Goal: Task Accomplishment & Management: Manage account settings

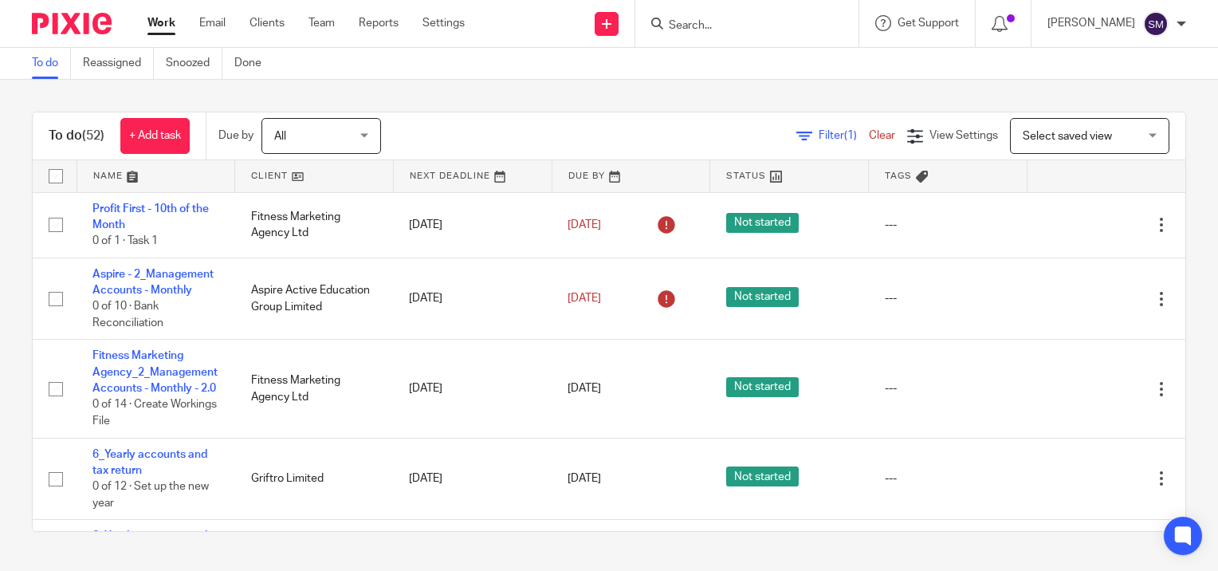
click at [695, 28] on input "Search" at bounding box center [738, 26] width 143 height 14
click at [139, 136] on link "+ Add task" at bounding box center [154, 136] width 69 height 36
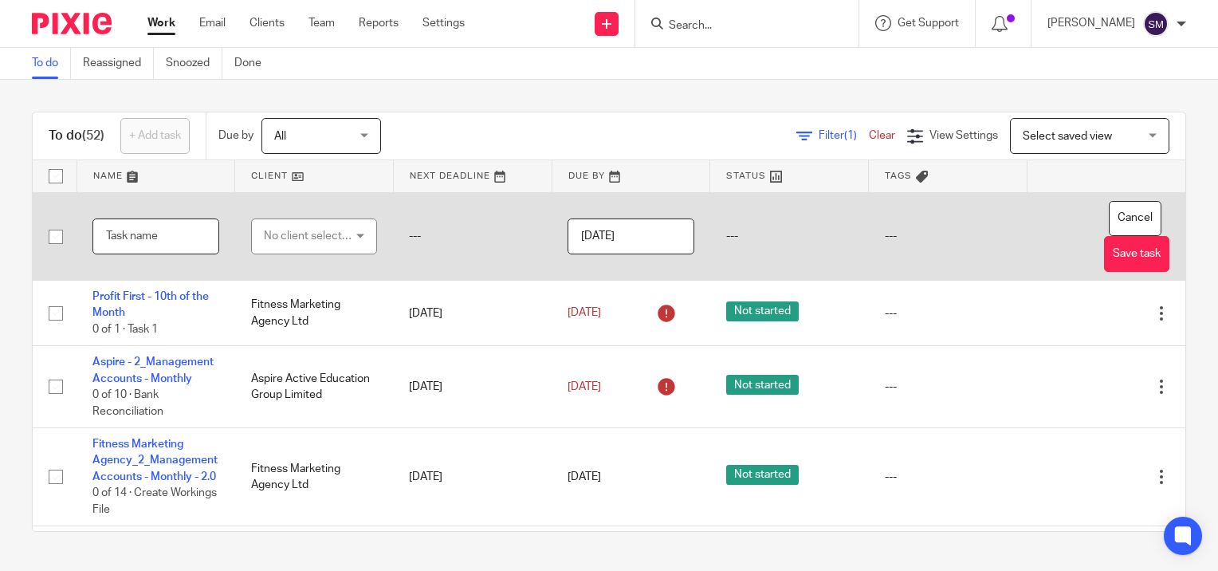
click at [179, 238] on input "text" at bounding box center [155, 236] width 127 height 36
type input "Meeting Actions"
click at [315, 230] on div "No client selected" at bounding box center [309, 235] width 90 height 33
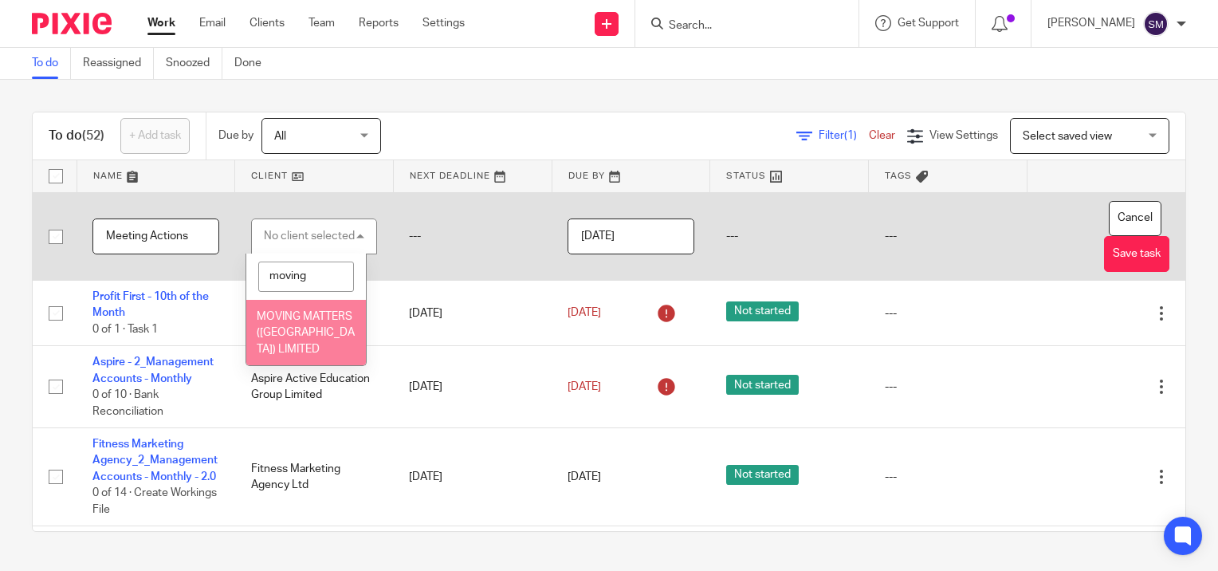
type input "moving"
click at [293, 339] on li "MOVING MATTERS ([GEOGRAPHIC_DATA]) LIMITED" at bounding box center [306, 332] width 120 height 65
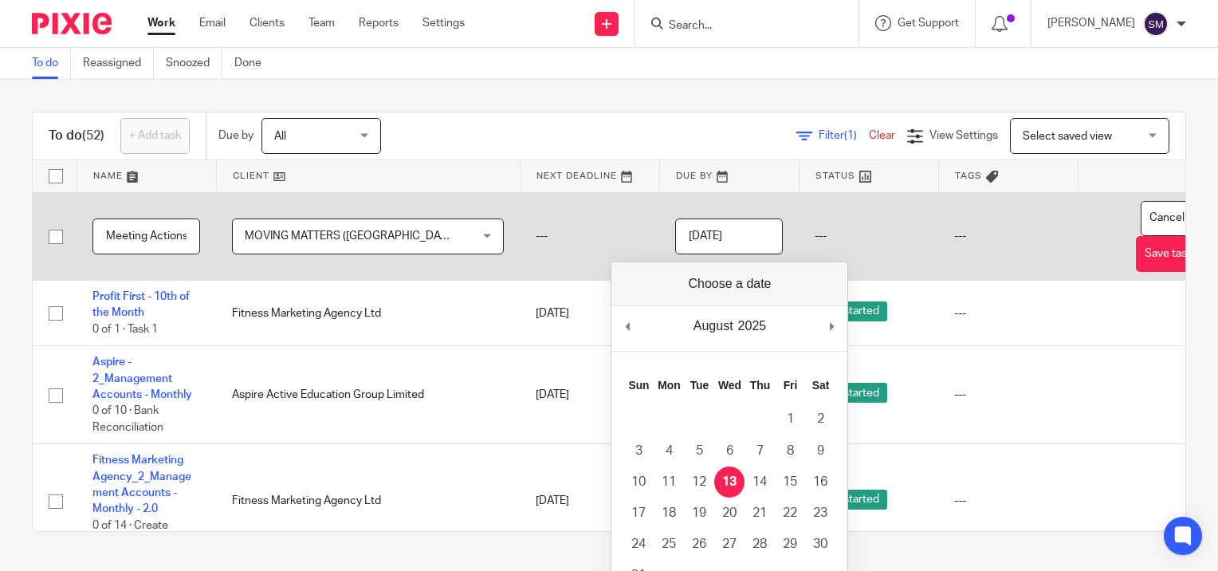
click at [704, 239] on input "2025-08-13" at bounding box center [729, 236] width 108 height 36
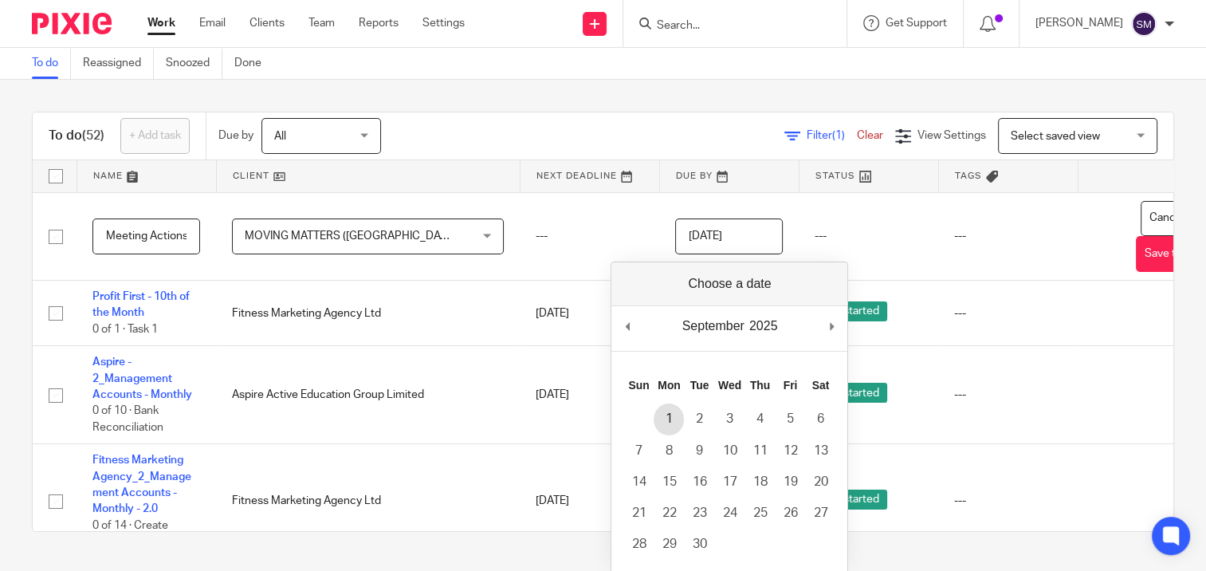
type input "2025-09-01"
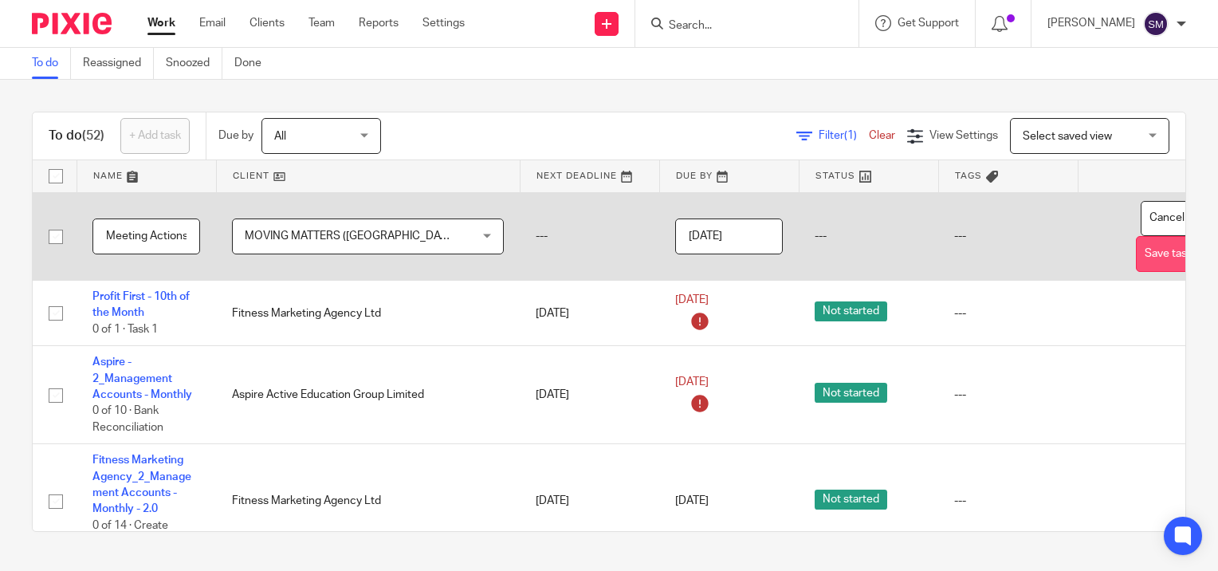
click at [1136, 253] on button "Save task" at bounding box center [1168, 254] width 65 height 36
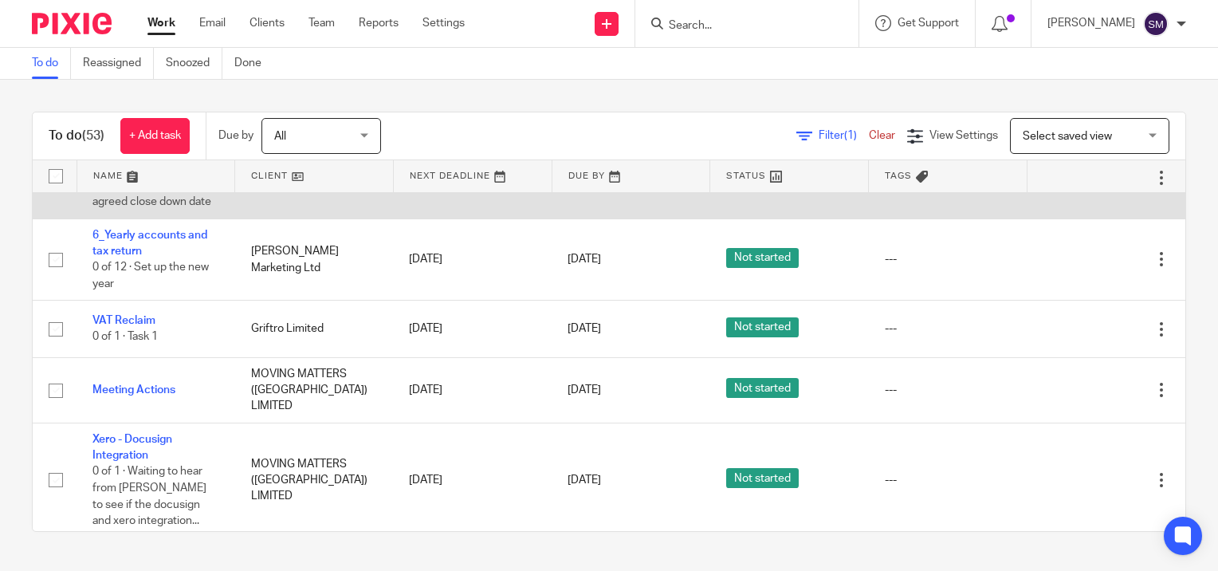
scroll to position [2869, 0]
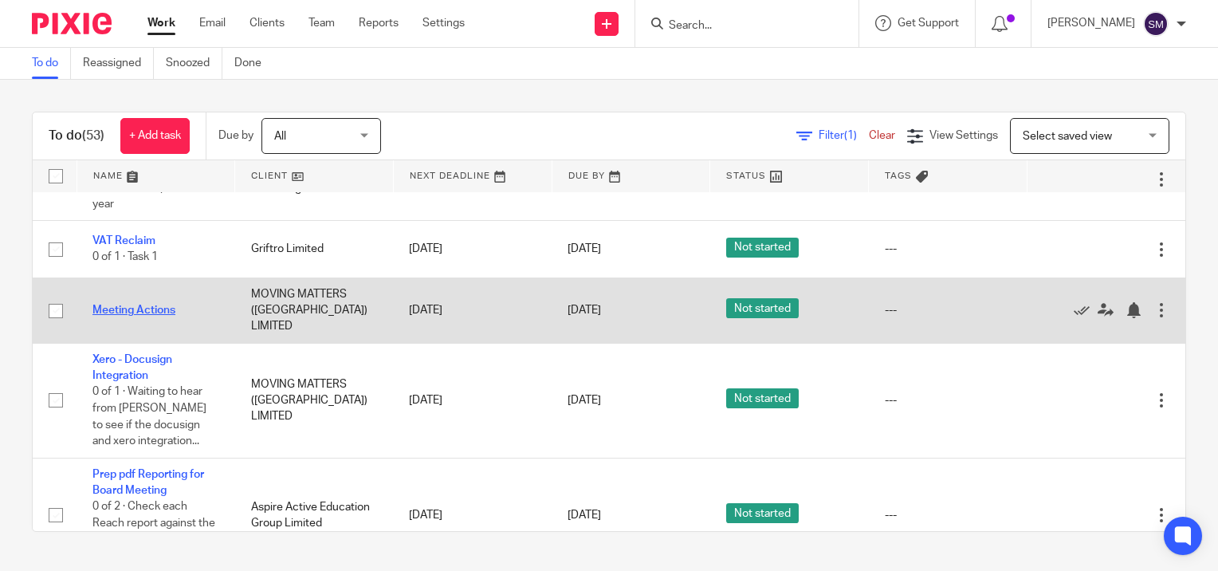
click at [126, 316] on link "Meeting Actions" at bounding box center [133, 309] width 83 height 11
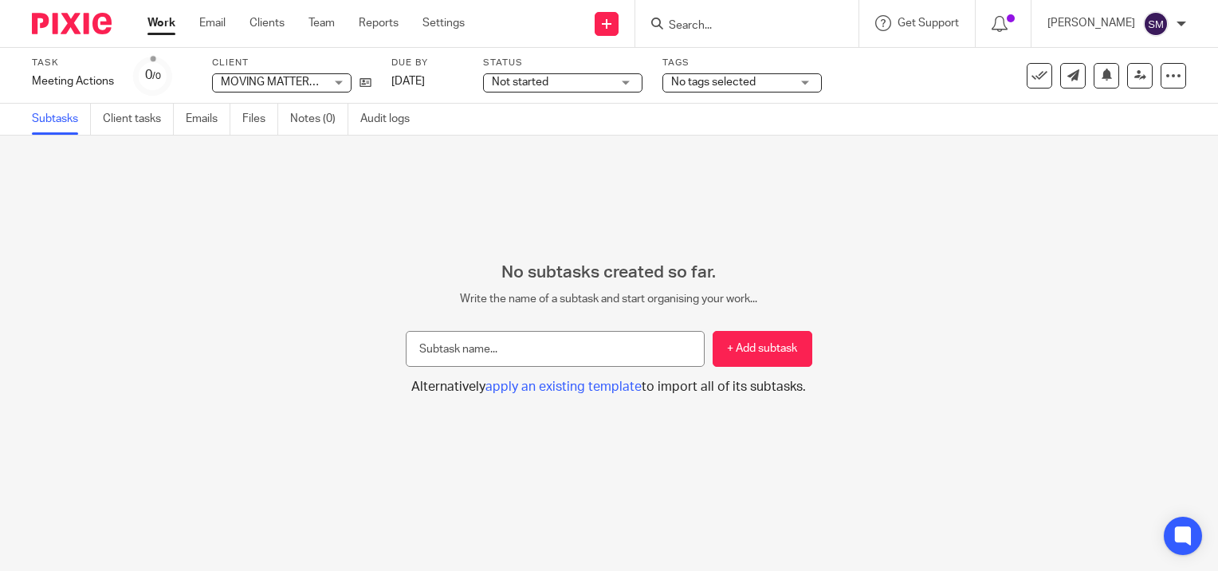
click at [490, 341] on input "text" at bounding box center [555, 349] width 298 height 36
type input "Once August in finished - calculate a rough CT charge and advise Rob"
click at [762, 354] on button "+ Add subtask" at bounding box center [763, 349] width 100 height 36
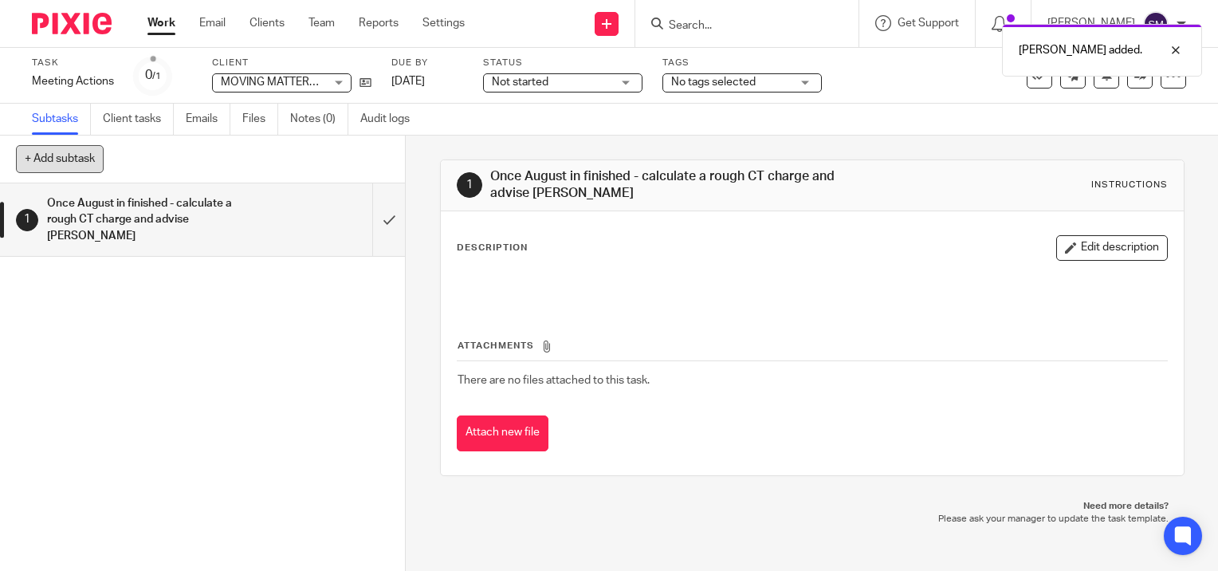
click at [58, 163] on button "+ Add subtask" at bounding box center [60, 158] width 88 height 27
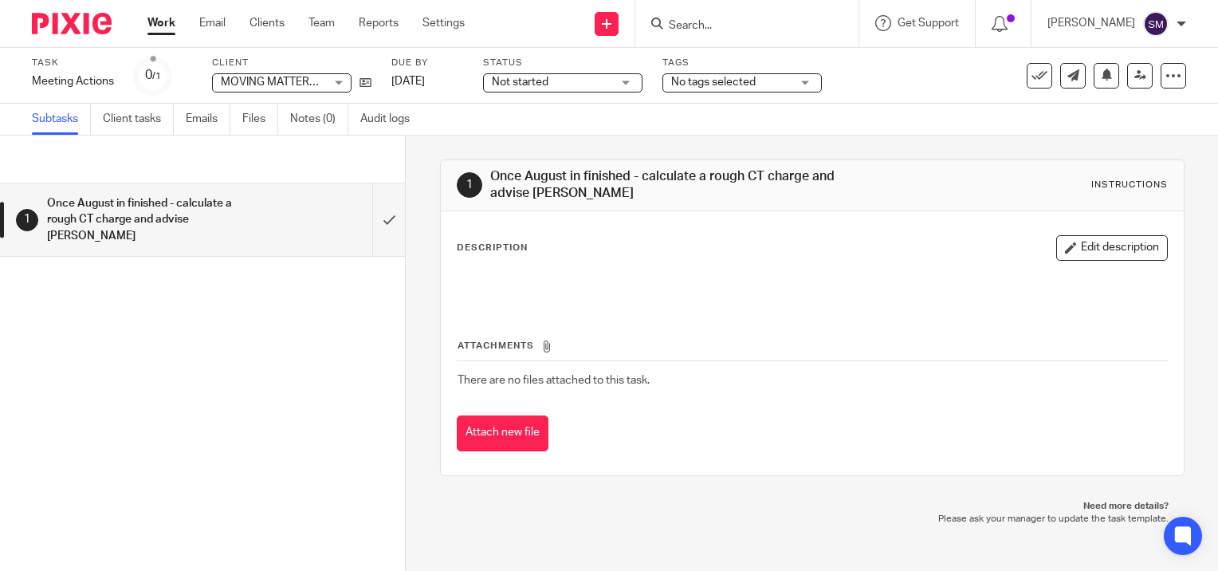
click at [281, 304] on div "1 Once August in finished - calculate a rough CT charge and advise Rob" at bounding box center [202, 376] width 405 height 387
click at [160, 23] on link "Work" at bounding box center [161, 23] width 28 height 16
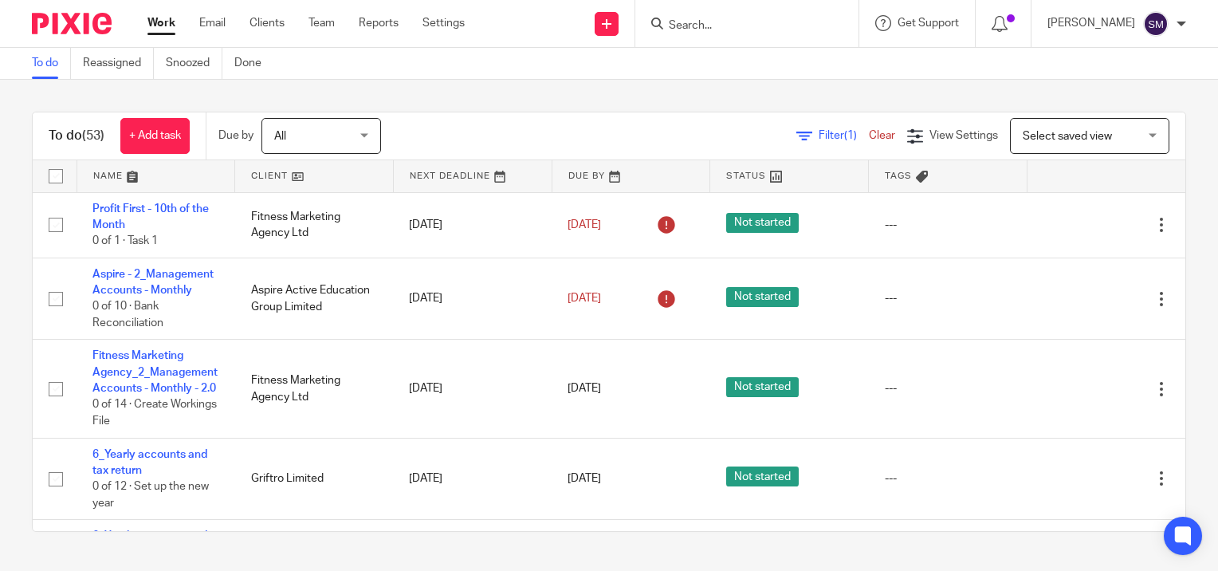
click at [694, 22] on input "Search" at bounding box center [738, 26] width 143 height 14
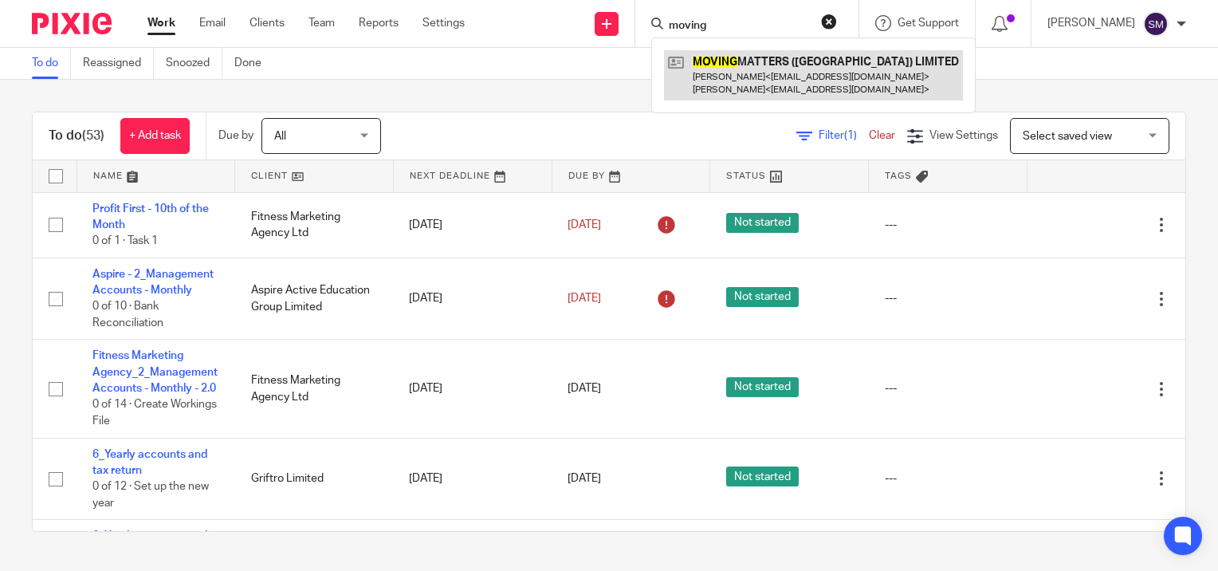
type input "moving"
click at [745, 73] on link at bounding box center [813, 74] width 299 height 49
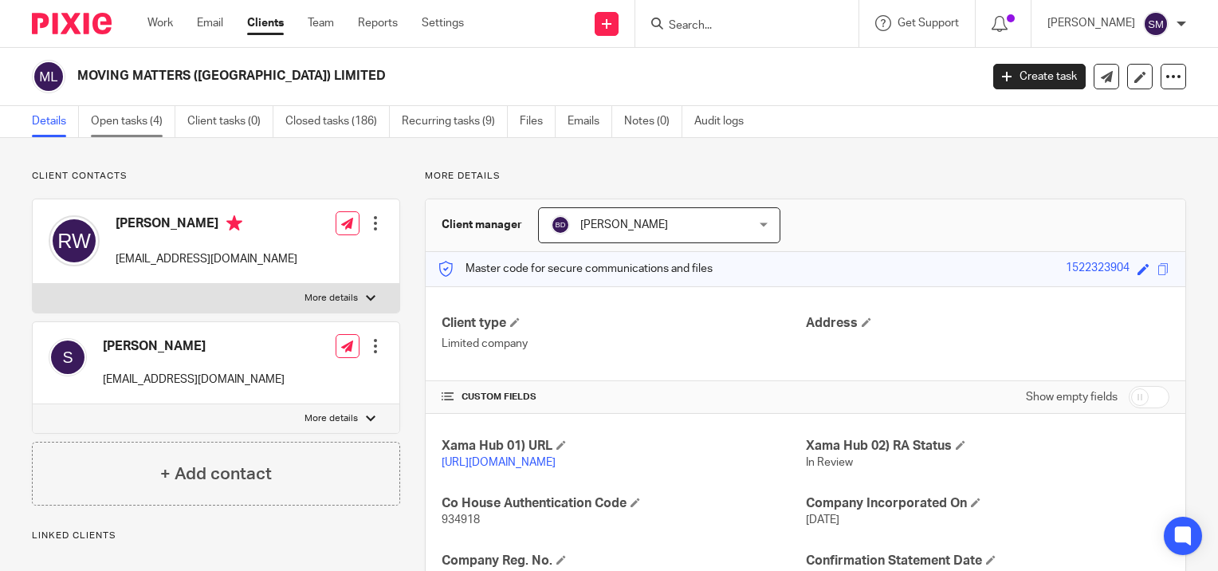
click at [120, 120] on link "Open tasks (4)" at bounding box center [133, 121] width 84 height 31
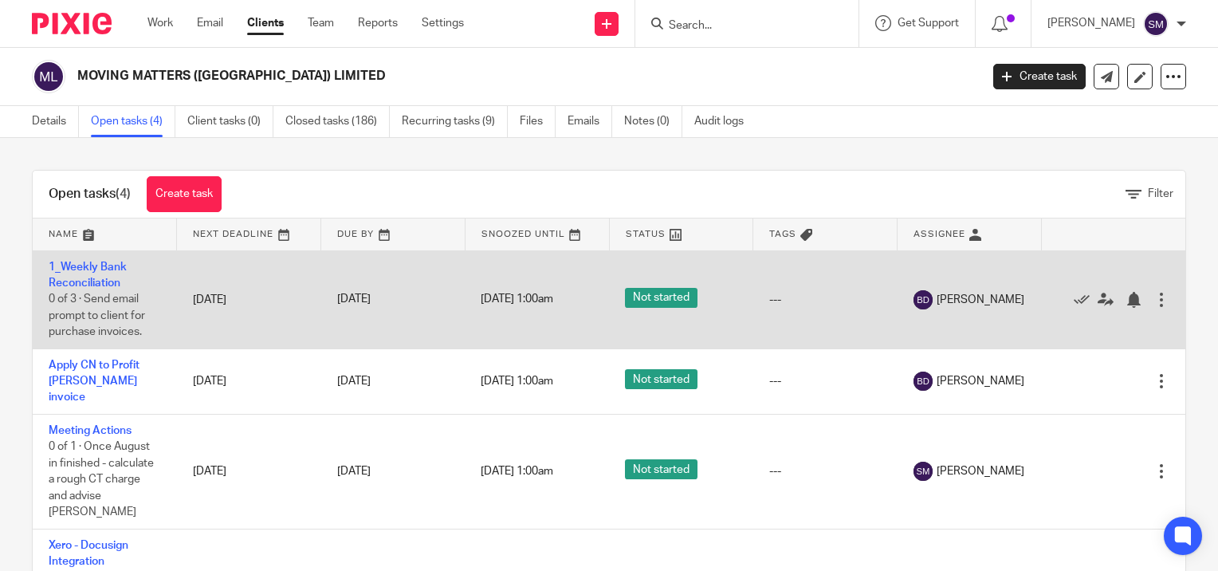
scroll to position [32, 0]
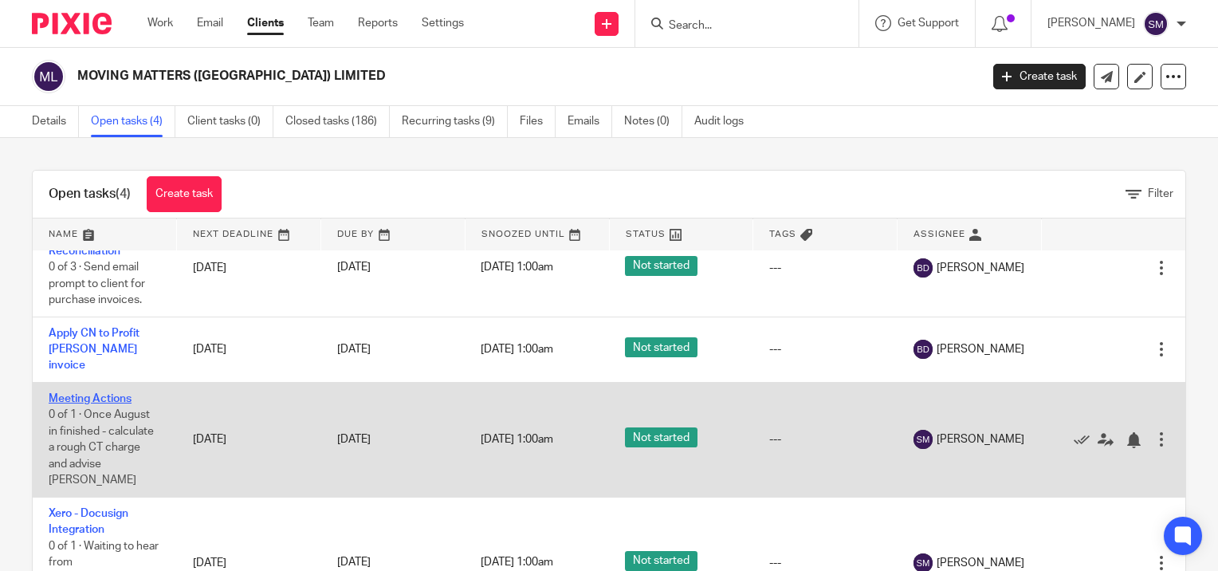
click at [100, 393] on link "Meeting Actions" at bounding box center [90, 398] width 83 height 11
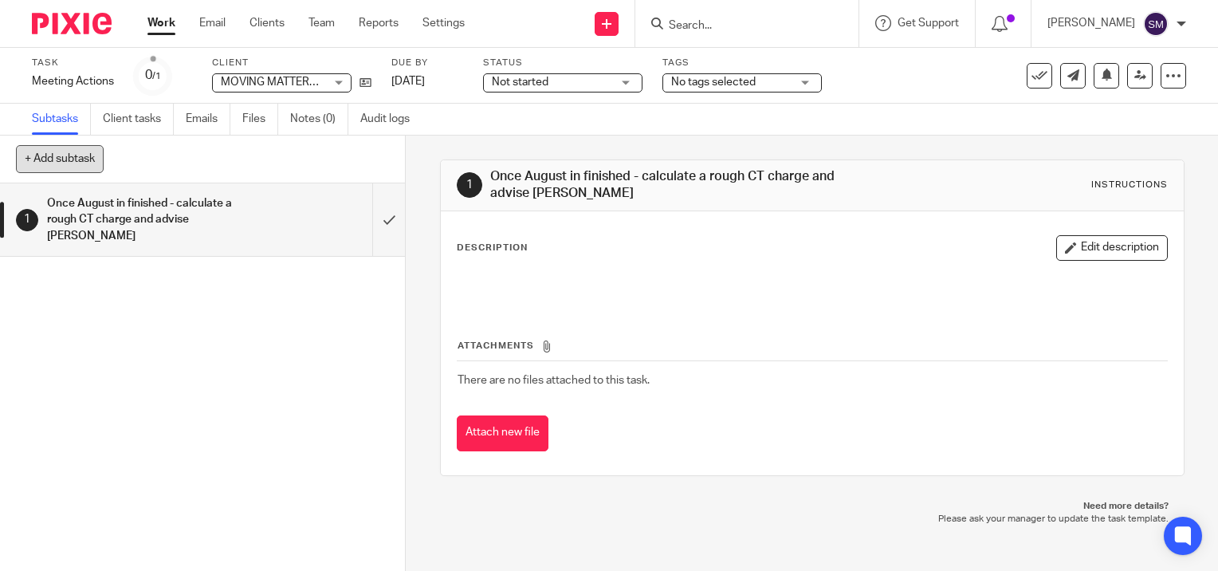
click at [60, 148] on button "+ Add subtask" at bounding box center [60, 158] width 88 height 27
click at [36, 159] on div "+ Add subtask Cancel + Add" at bounding box center [202, 159] width 405 height 48
click at [60, 162] on div "+ Add subtask Cancel + Add" at bounding box center [202, 159] width 405 height 48
click at [61, 151] on button "+ Add subtask" at bounding box center [60, 158] width 88 height 27
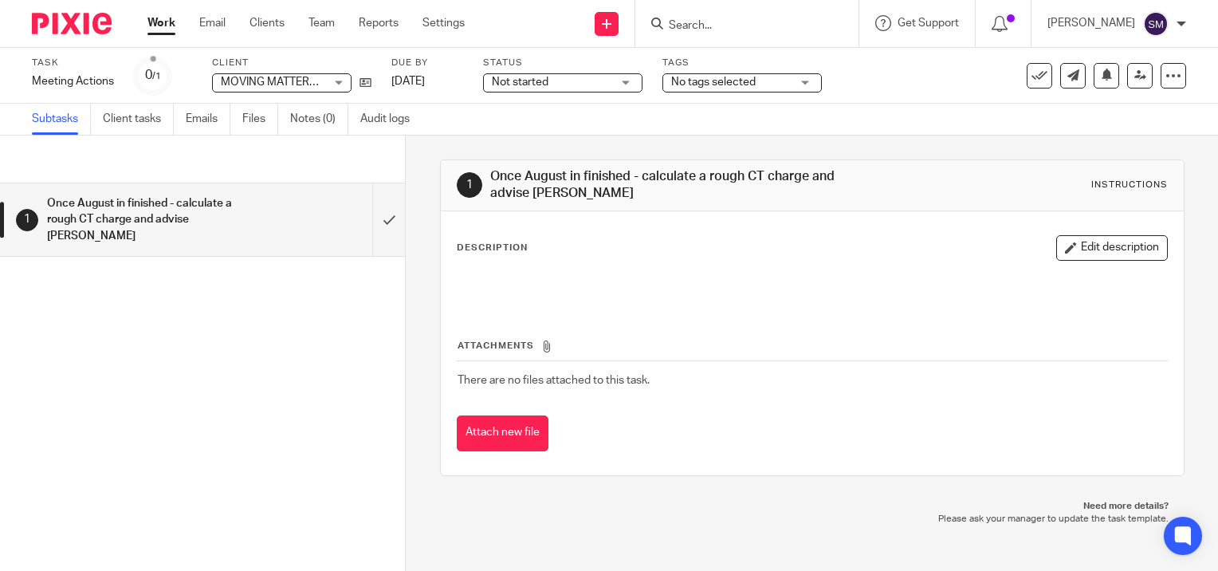
click at [205, 207] on h1 "Once August in finished - calculate a rough CT charge and advise [PERSON_NAME]" at bounding box center [150, 219] width 206 height 57
click at [510, 269] on div at bounding box center [812, 287] width 725 height 36
click at [1119, 250] on button "Edit description" at bounding box center [1112, 248] width 112 height 26
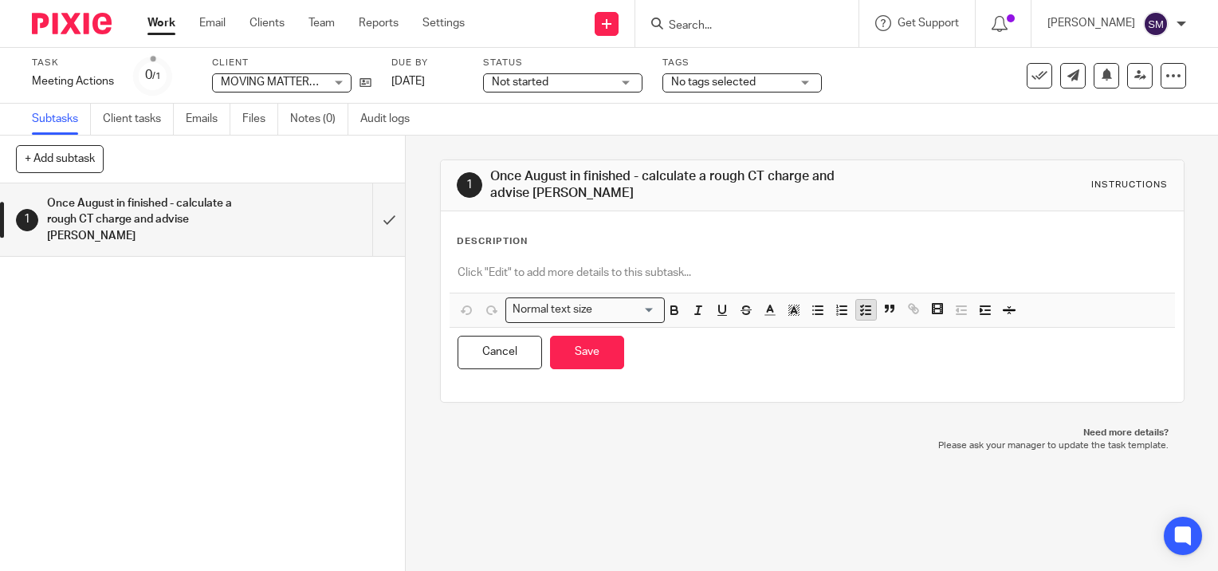
click at [863, 310] on icon "button" at bounding box center [865, 310] width 14 height 14
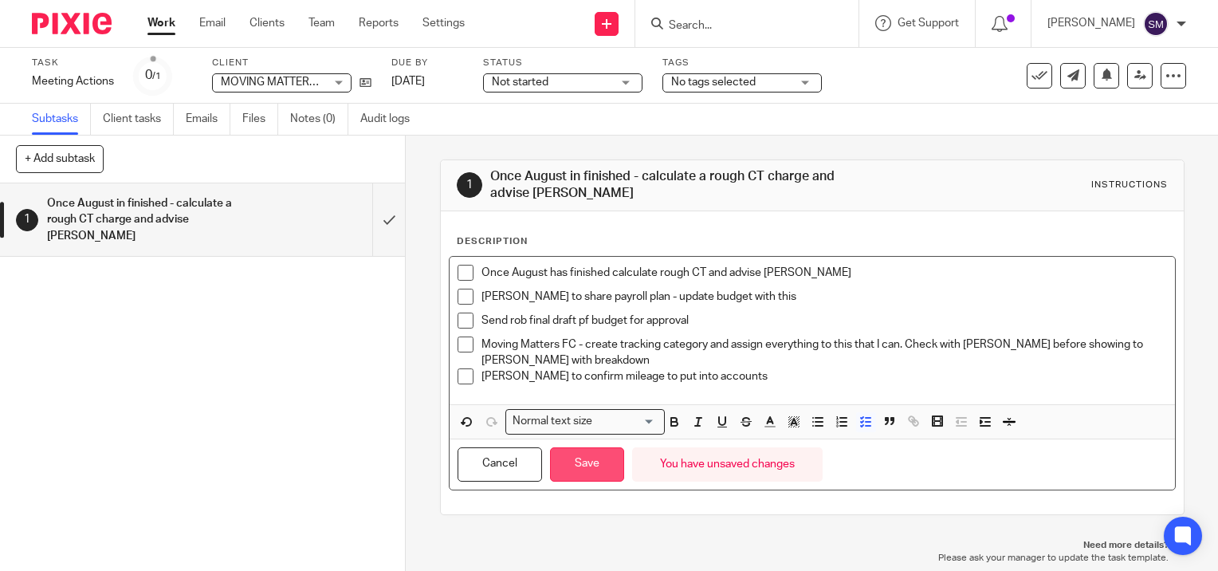
click at [574, 458] on button "Save" at bounding box center [587, 464] width 74 height 34
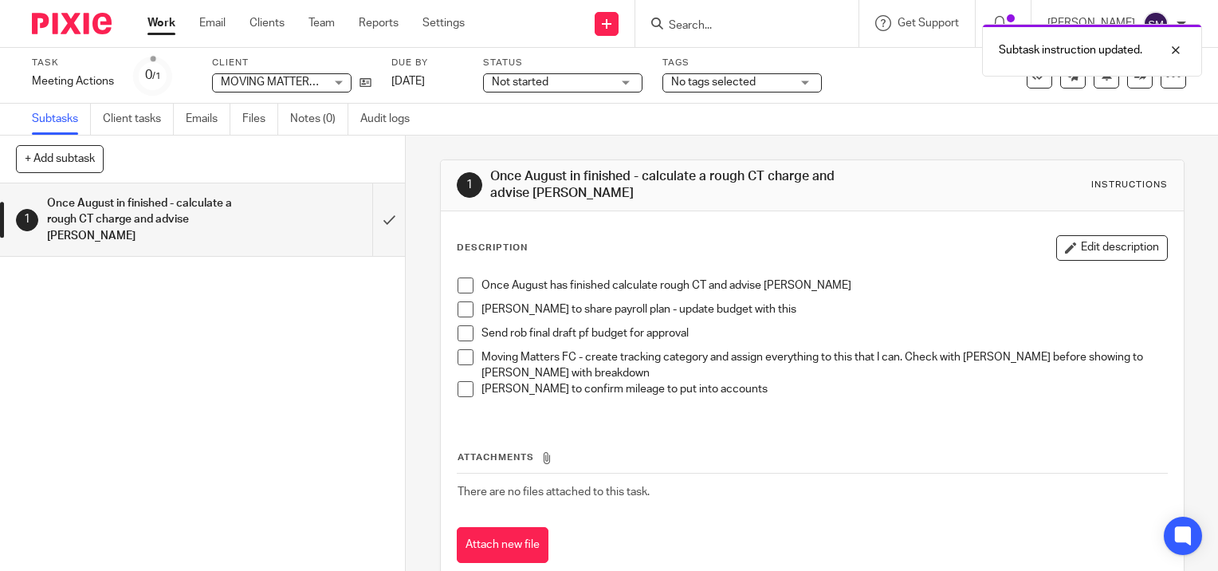
click at [164, 28] on link "Work" at bounding box center [161, 23] width 28 height 16
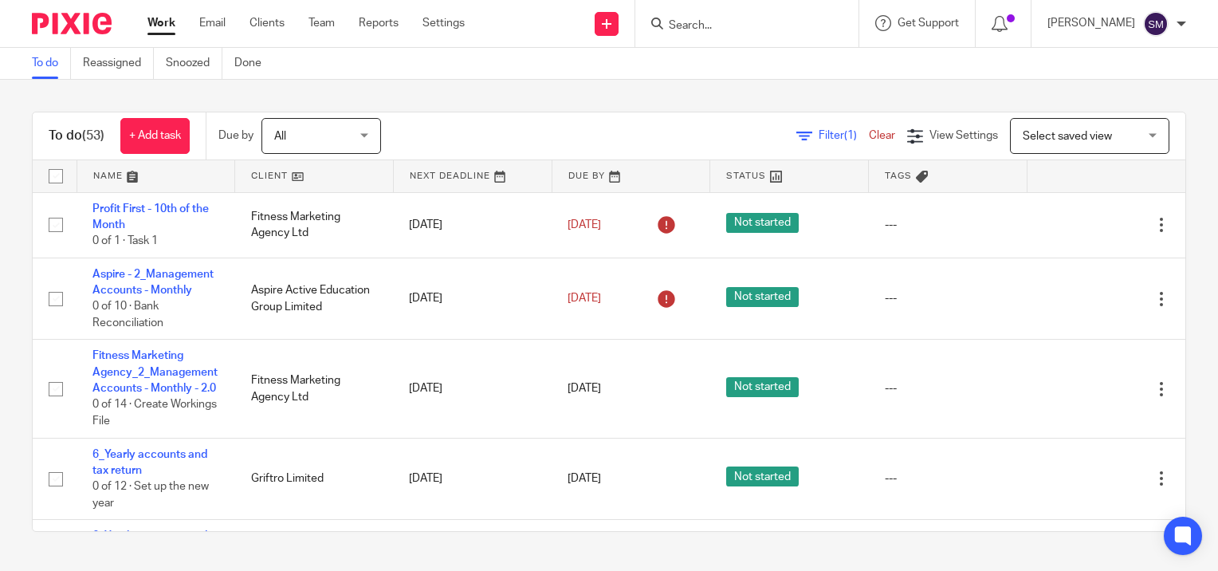
click at [703, 20] on input "Search" at bounding box center [738, 26] width 143 height 14
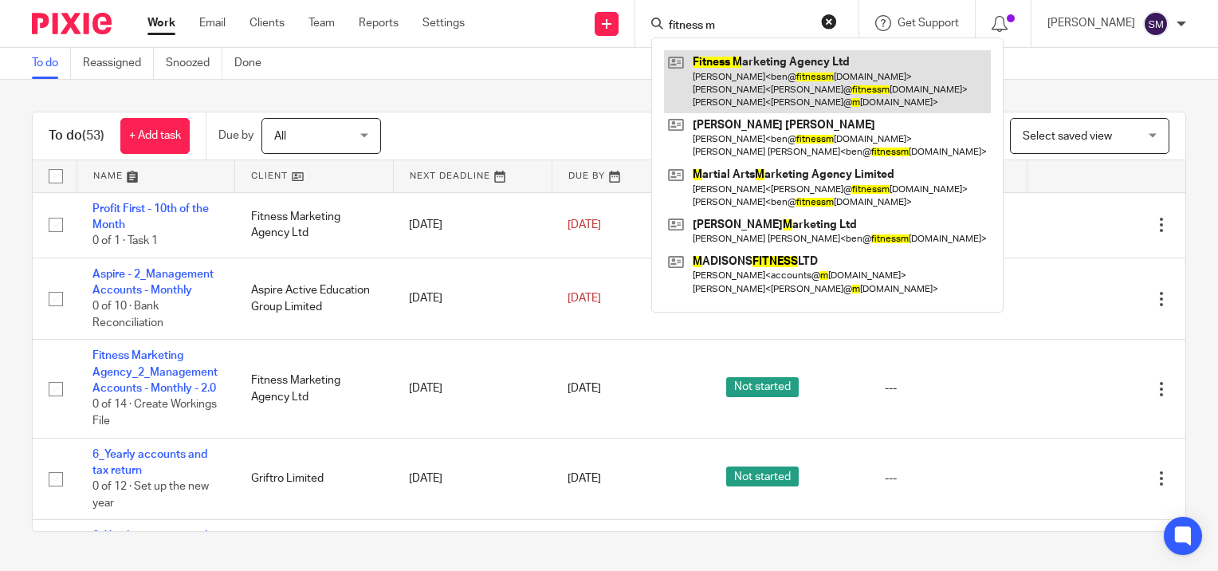
type input "fitness m"
click at [741, 66] on link at bounding box center [827, 81] width 327 height 63
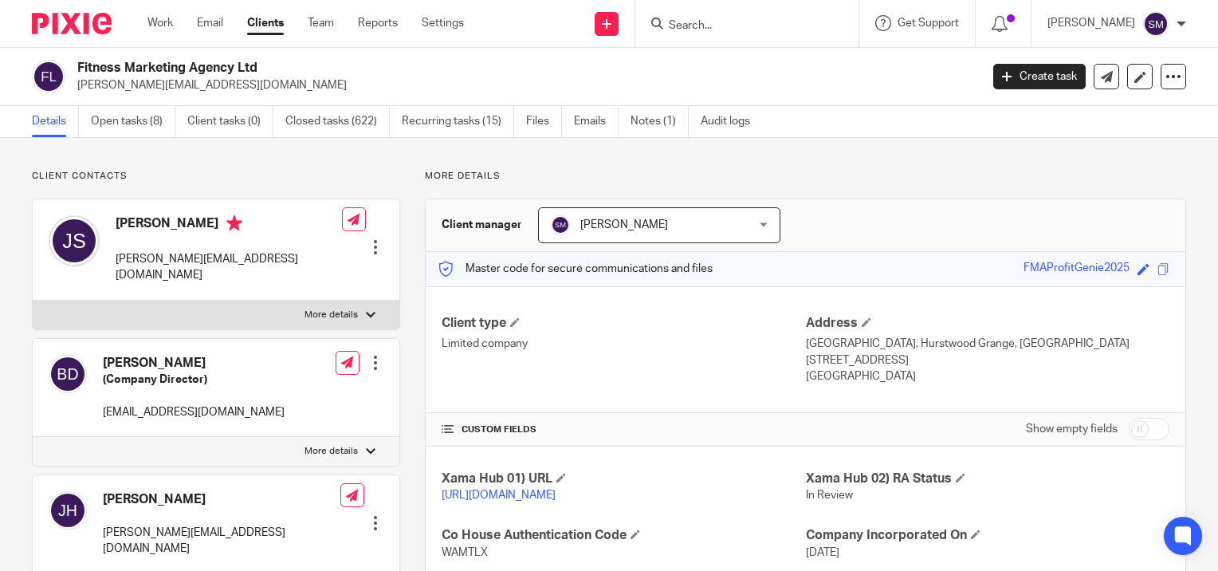
click at [135, 121] on link "Open tasks (8)" at bounding box center [133, 121] width 84 height 31
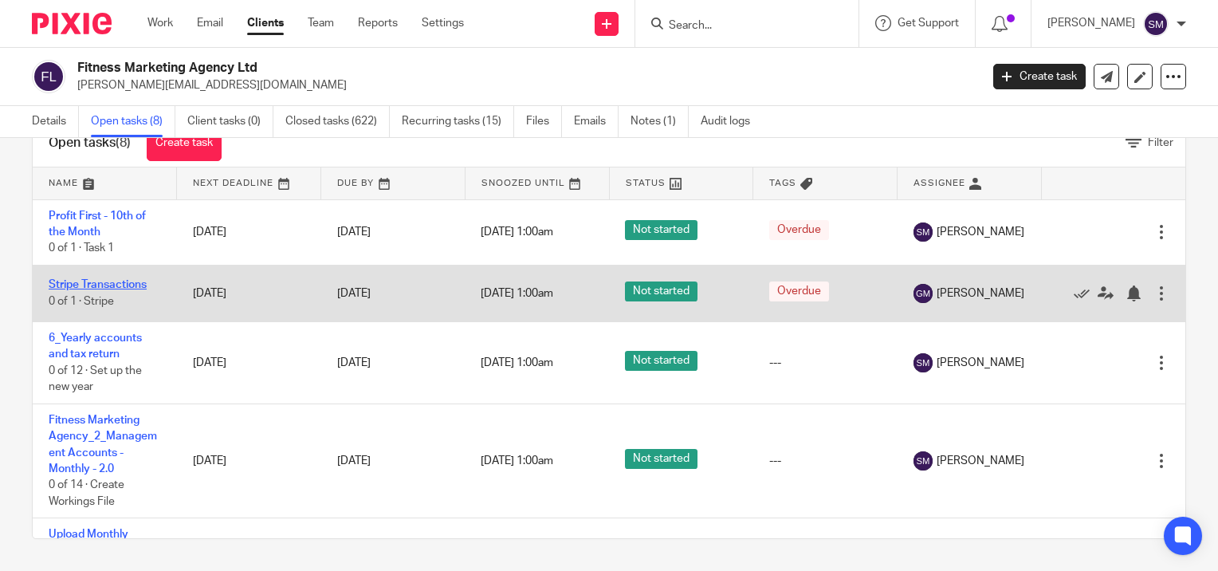
click at [113, 285] on link "Stripe Transactions" at bounding box center [98, 284] width 98 height 11
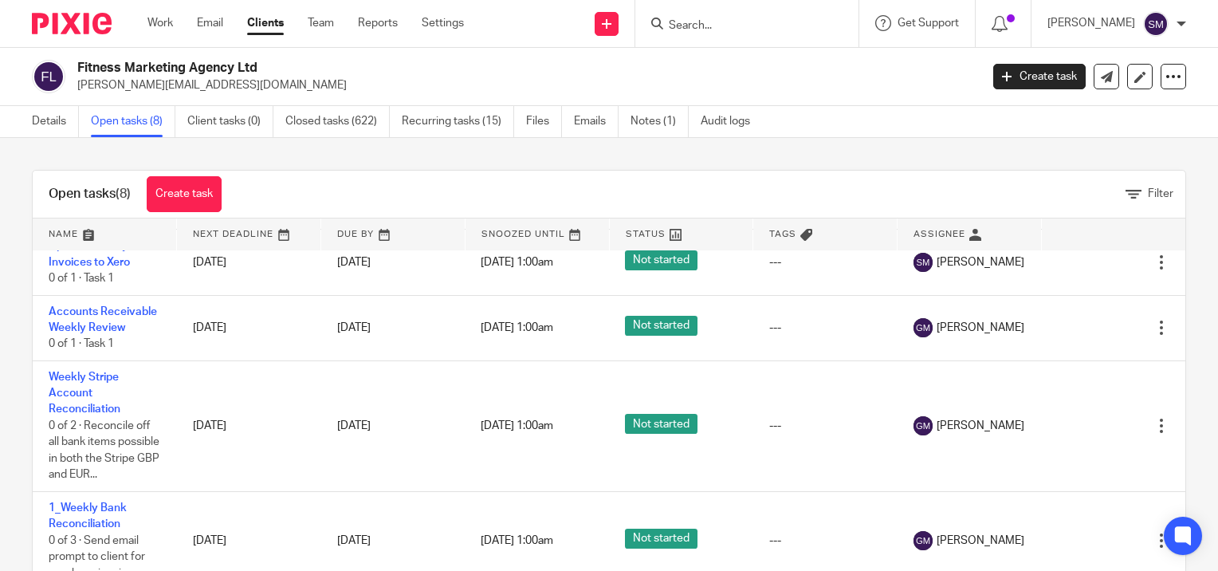
scroll to position [24, 0]
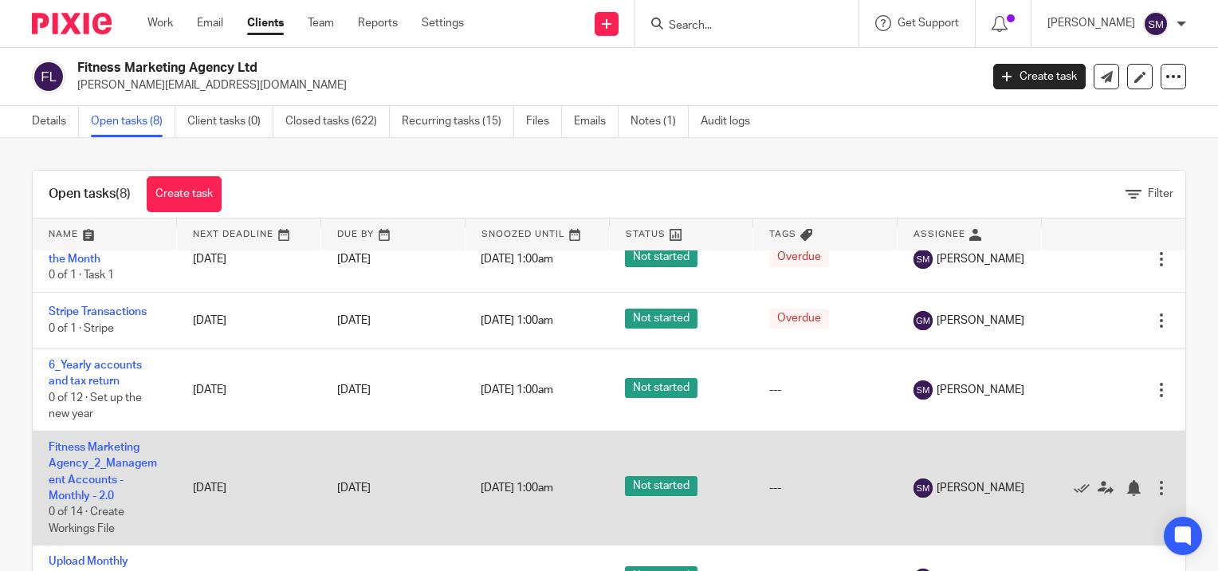
click at [97, 469] on td "Fitness Marketing Agency_2_Management Accounts - Monthly - 2.0 0 of 14 · Create…" at bounding box center [105, 487] width 144 height 114
click at [99, 456] on td "Fitness Marketing Agency_2_Management Accounts - Monthly - 2.0 0 of 14 · Create…" at bounding box center [105, 487] width 144 height 114
click at [100, 449] on link "Fitness Marketing Agency_2_Management Accounts - Monthly - 2.0" at bounding box center [103, 472] width 108 height 60
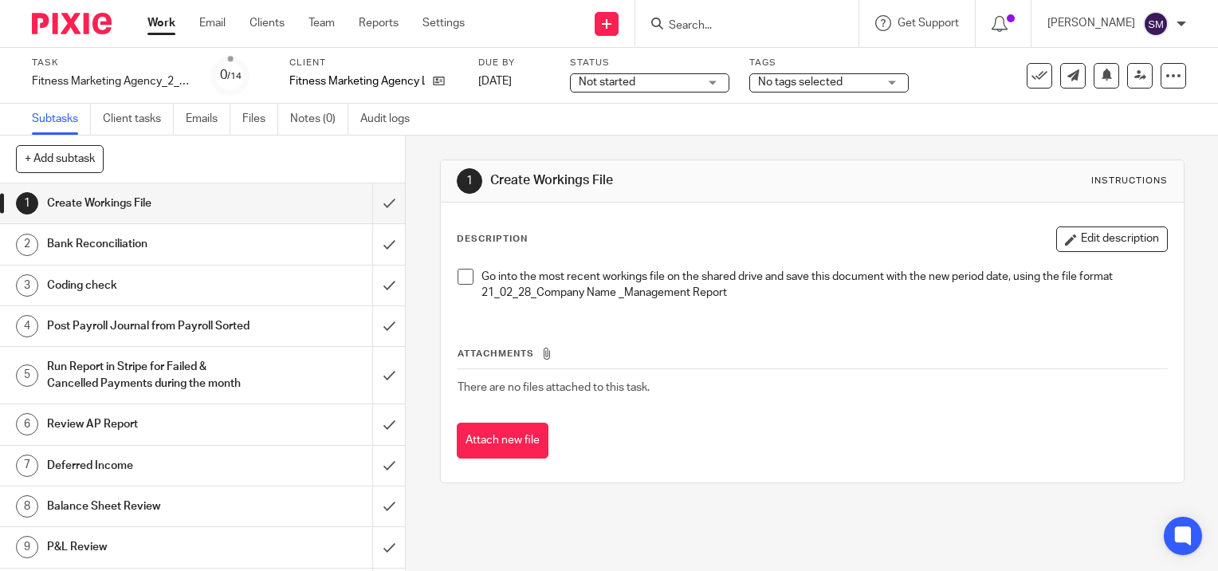
scroll to position [216, 0]
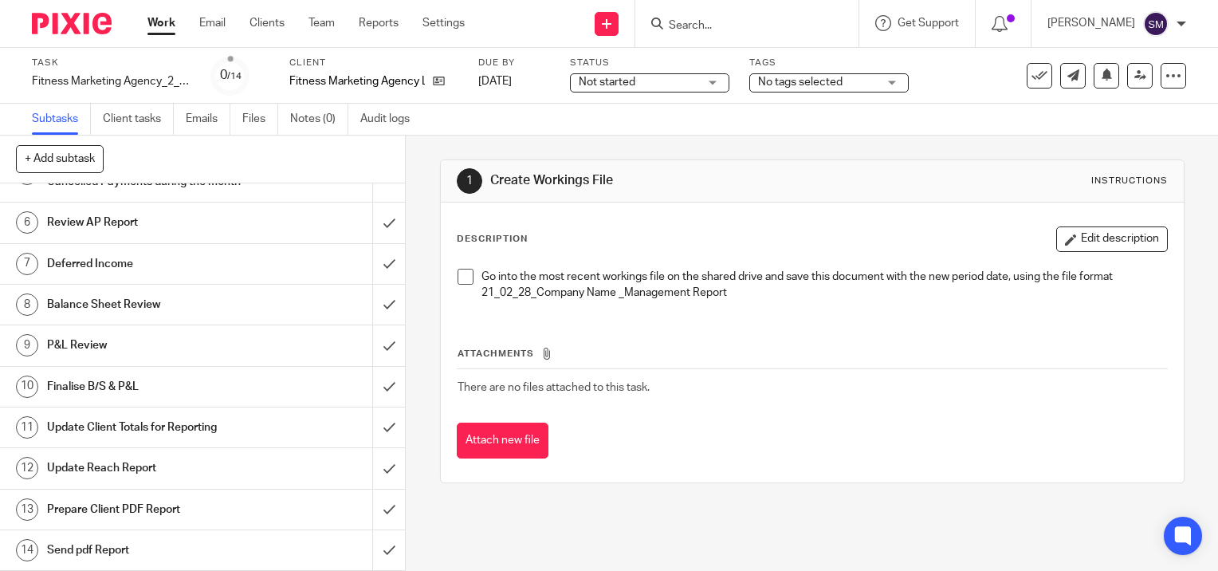
click at [102, 545] on h1 "Send pdf Report" at bounding box center [150, 550] width 206 height 24
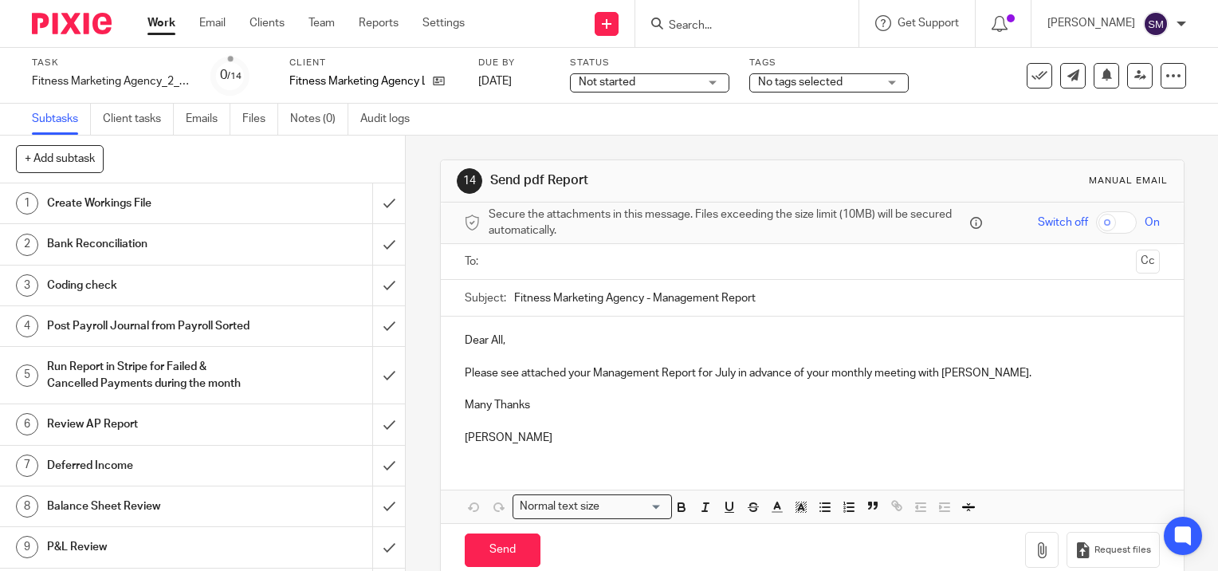
click at [509, 262] on input "text" at bounding box center [811, 262] width 634 height 18
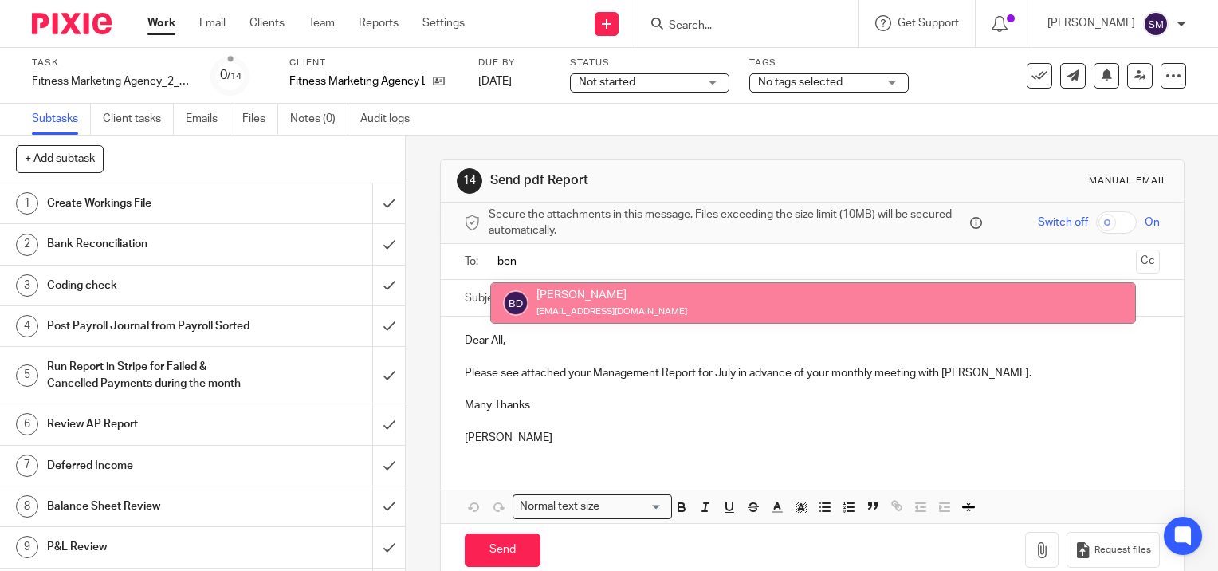
type input "ben"
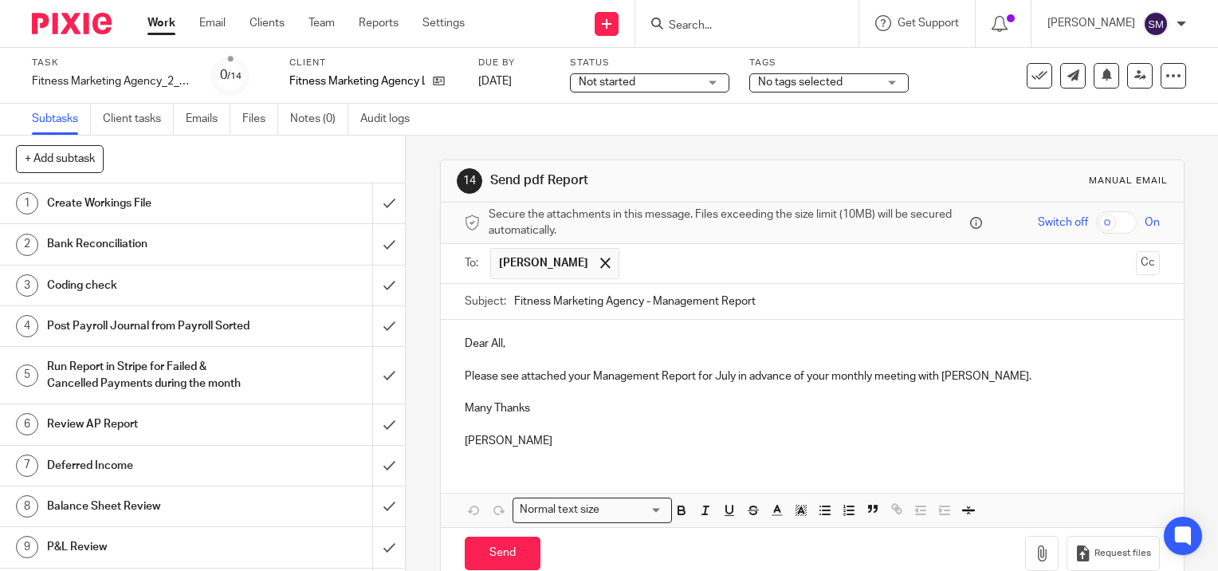
click at [638, 273] on input "text" at bounding box center [877, 263] width 501 height 31
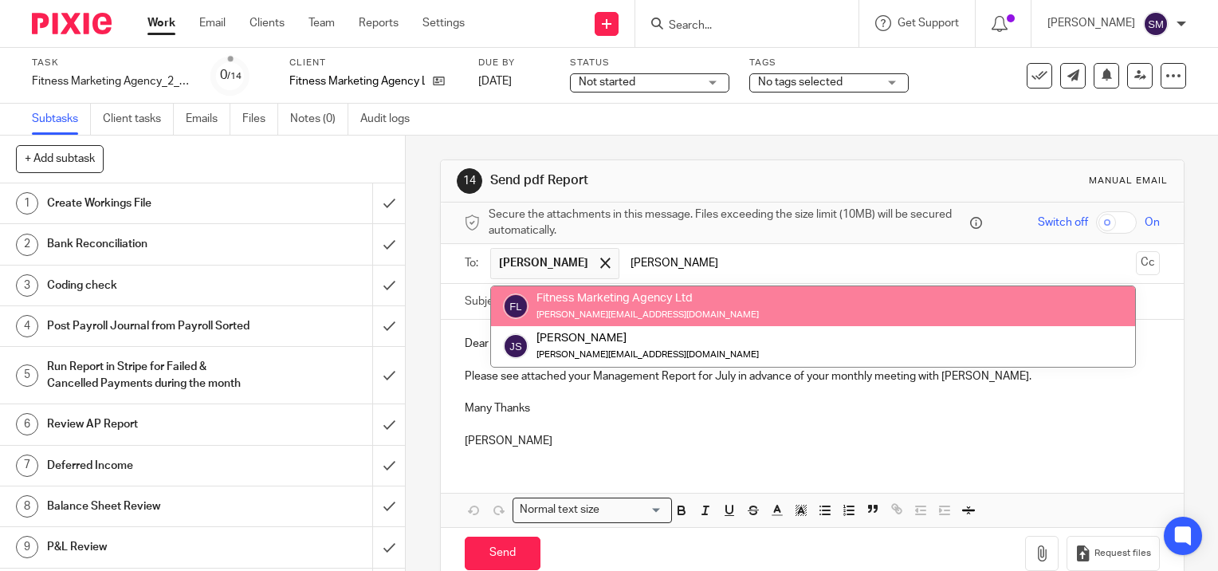
type input "janine"
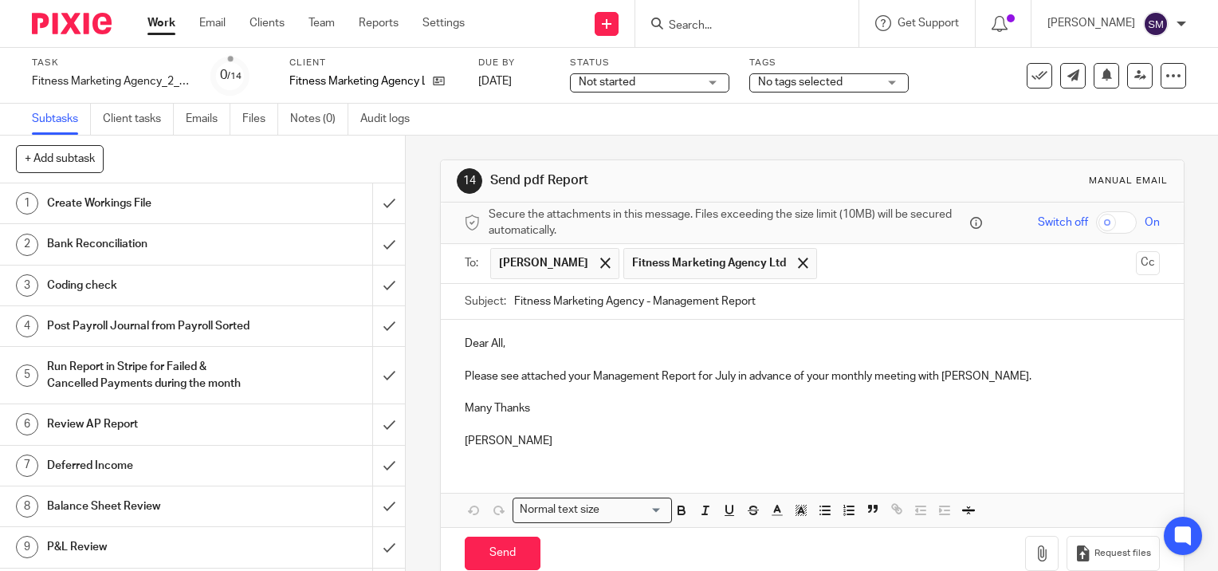
click at [831, 260] on input "text" at bounding box center [977, 263] width 304 height 31
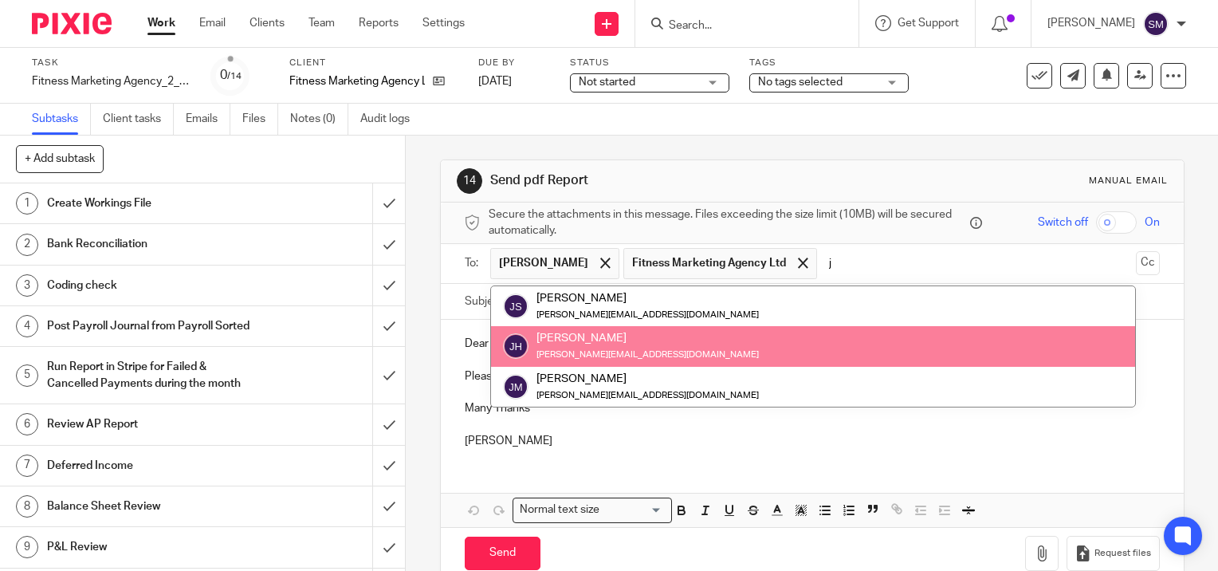
type input "j"
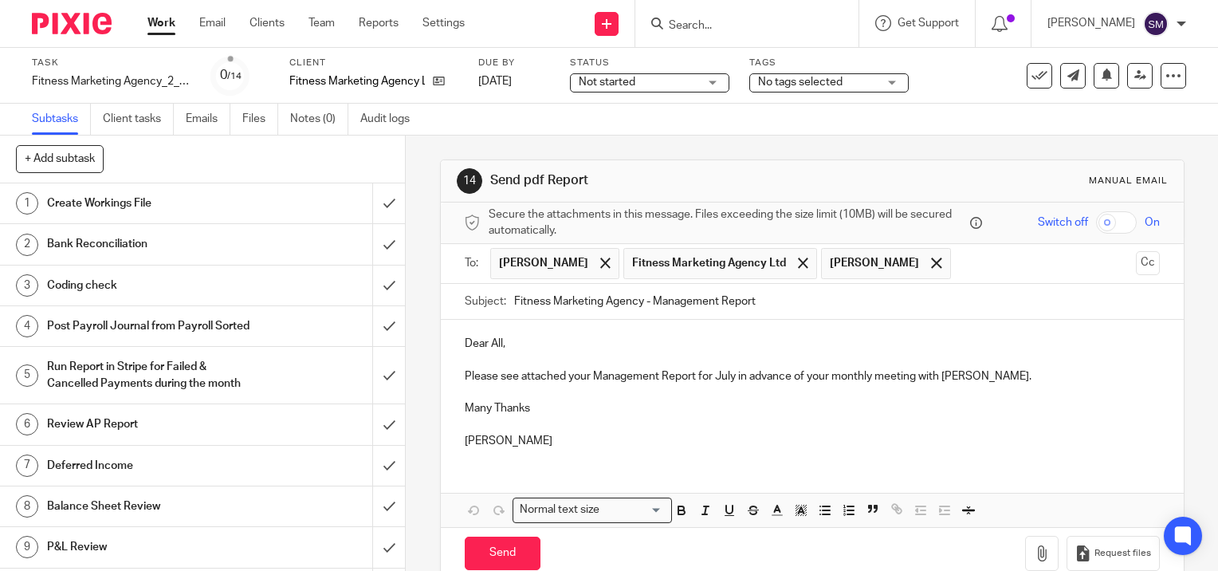
click at [959, 265] on input "text" at bounding box center [1044, 263] width 171 height 31
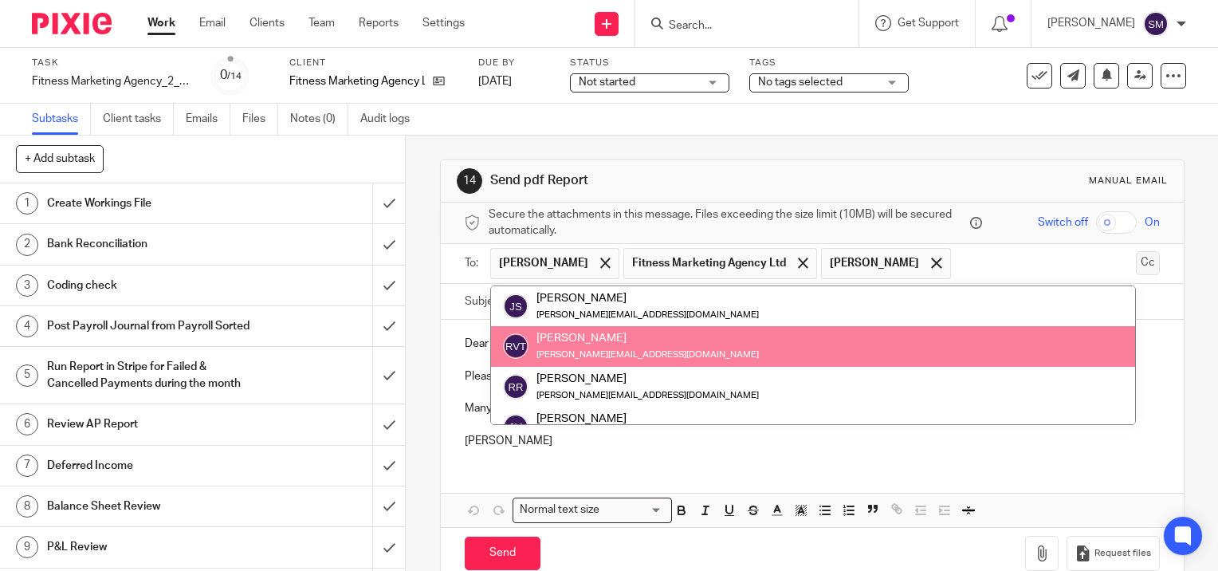
click at [1136, 264] on button "Cc" at bounding box center [1148, 263] width 24 height 24
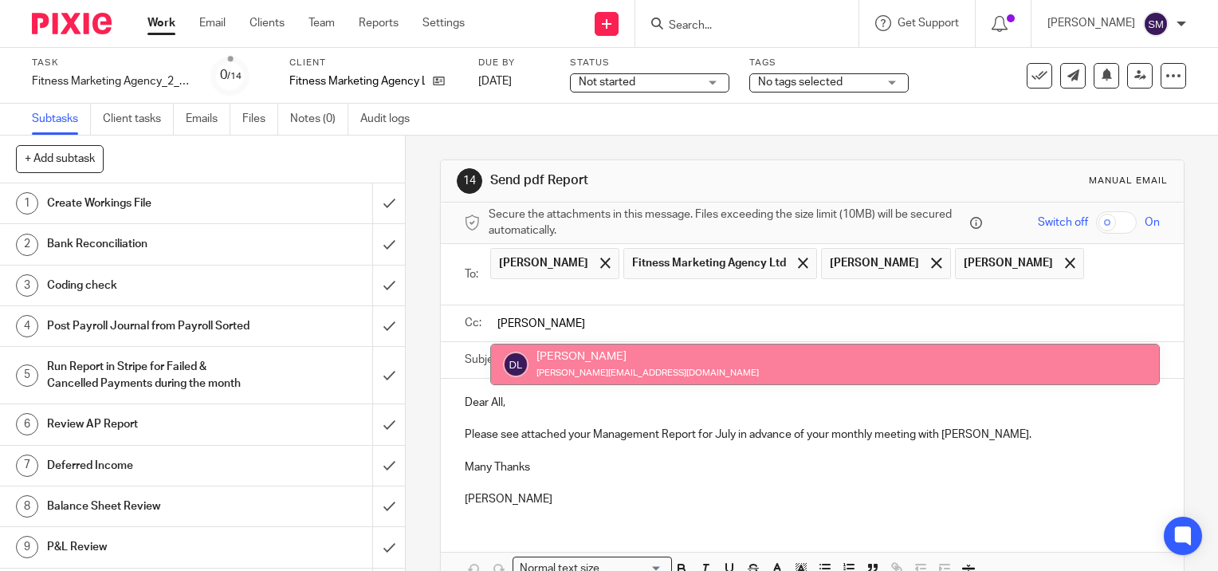
type input "duncan"
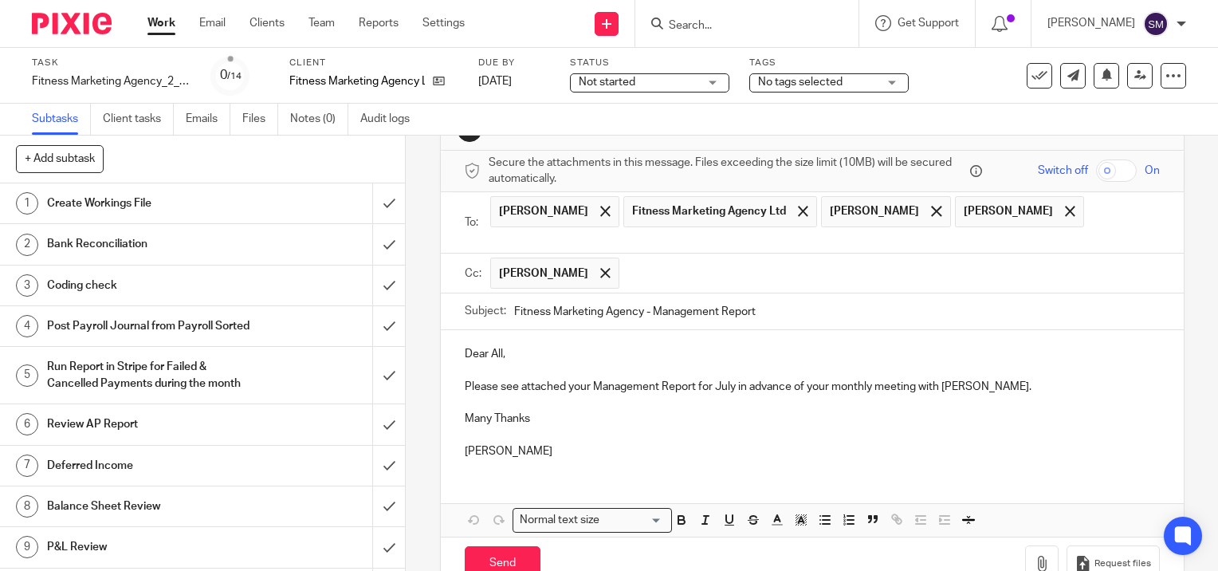
scroll to position [80, 0]
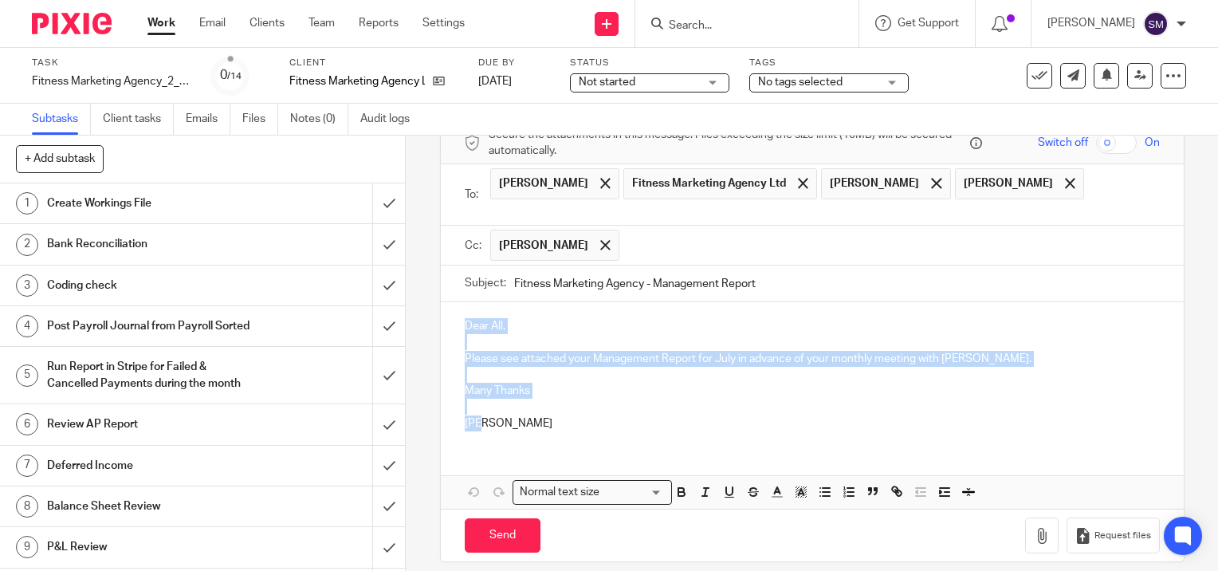
drag, startPoint x: 437, startPoint y: 359, endPoint x: 437, endPoint y: 332, distance: 27.1
click at [441, 332] on div "Dear All, Please see attached your Management Report for July in advance of you…" at bounding box center [812, 372] width 743 height 141
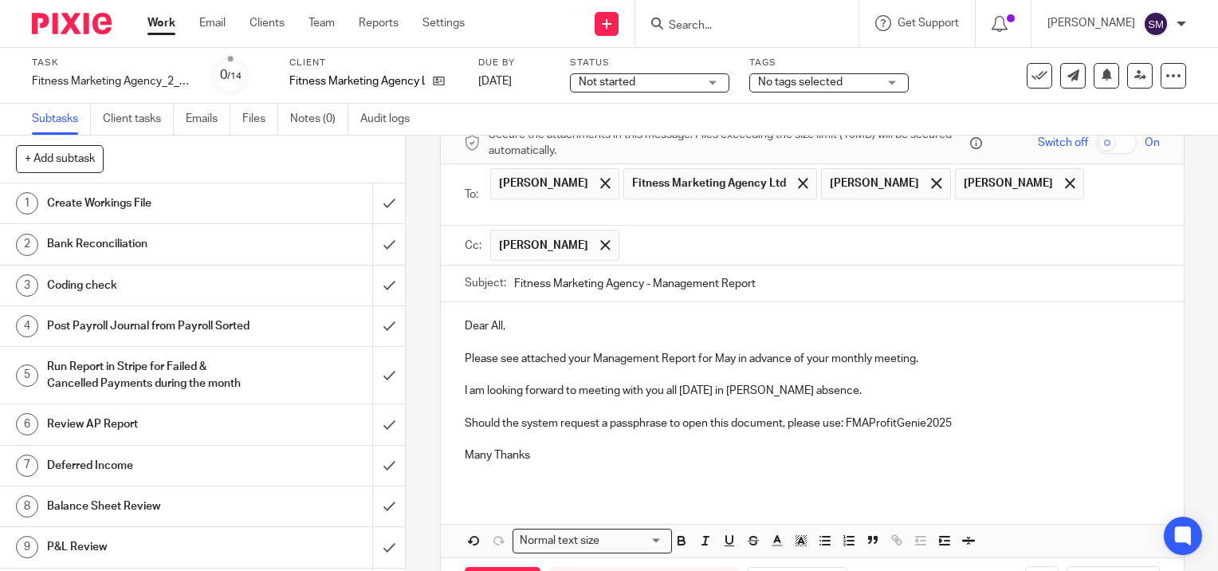
click at [865, 389] on p "I am looking forward to meeting with you all on Thursday in Duncan's absence." at bounding box center [812, 391] width 695 height 16
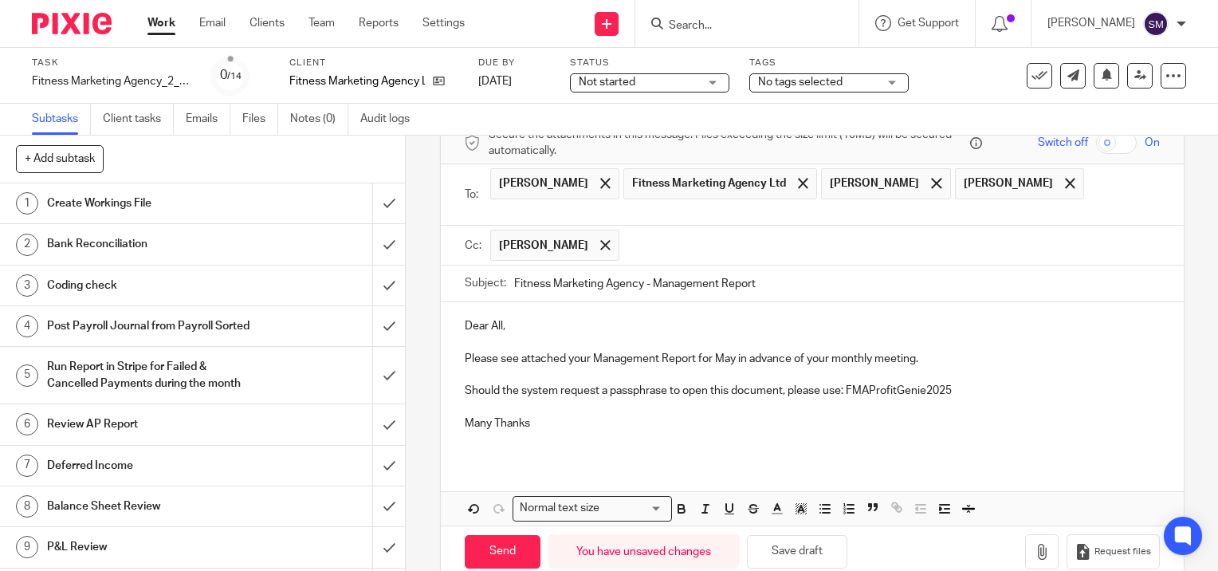
click at [968, 386] on p "Should the system request a passphrase to open this document, please use: FMAPr…" at bounding box center [812, 391] width 695 height 16
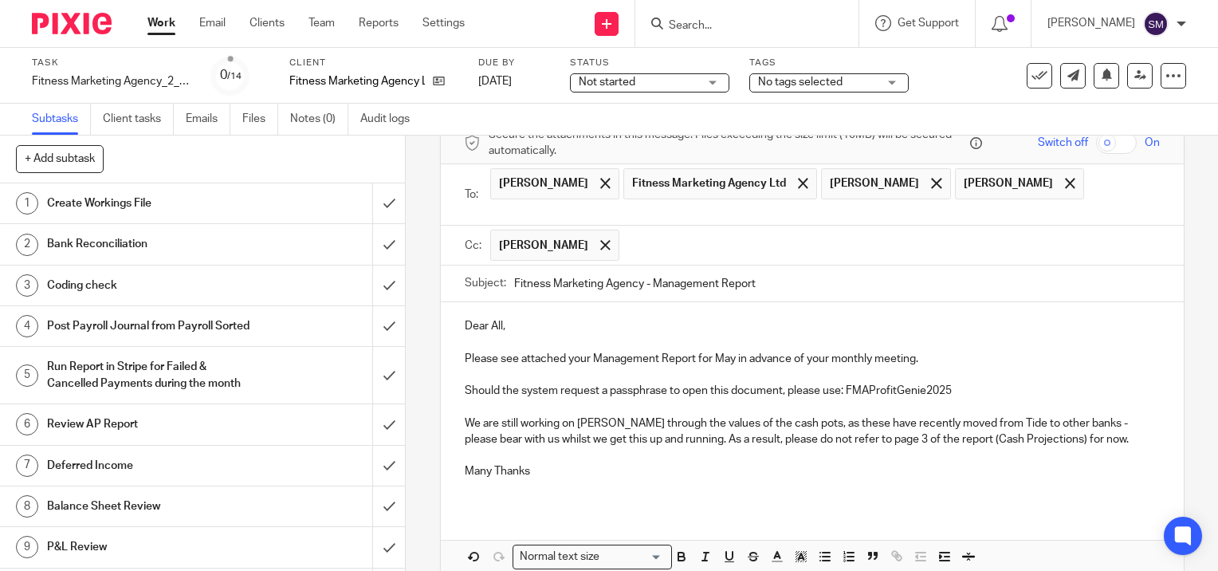
click at [728, 352] on p "Please see attached your Management Report for May in advance of your monthly m…" at bounding box center [812, 359] width 695 height 16
click at [605, 418] on p "We are still working on pullin through the values of the cash pots, as these ha…" at bounding box center [812, 431] width 695 height 33
click at [1073, 437] on p "We are still working on pulling through the values of the cash pots, as these h…" at bounding box center [812, 431] width 695 height 33
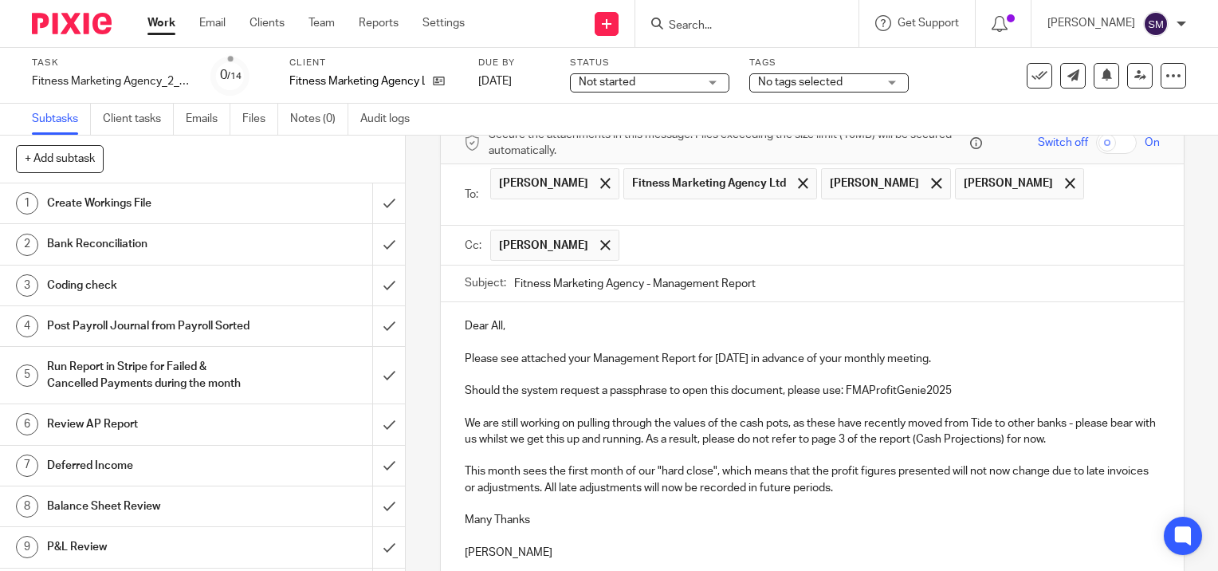
click at [882, 488] on p "This month sees the first month of our "hard close", which means that the profi…" at bounding box center [812, 479] width 695 height 33
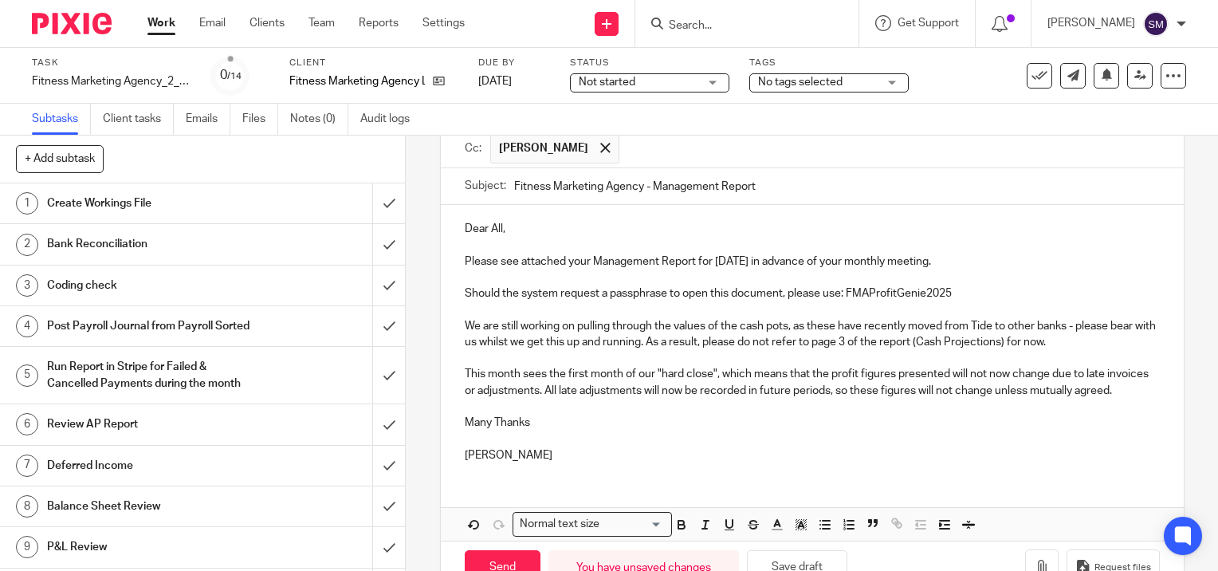
scroll to position [237, 0]
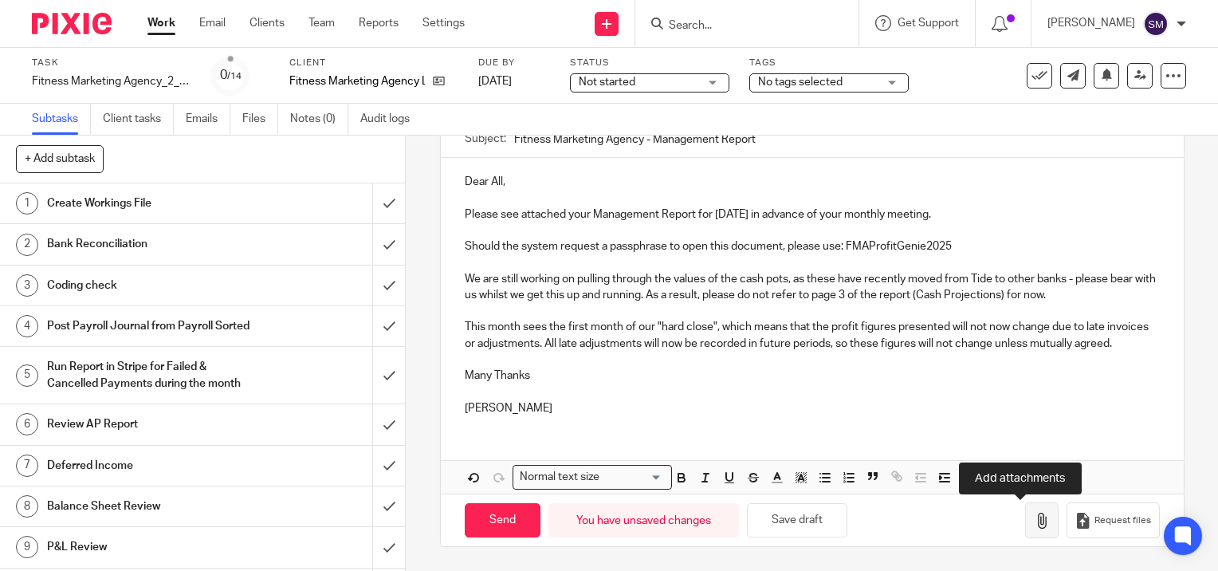
click at [1034, 519] on icon "button" at bounding box center [1042, 521] width 16 height 16
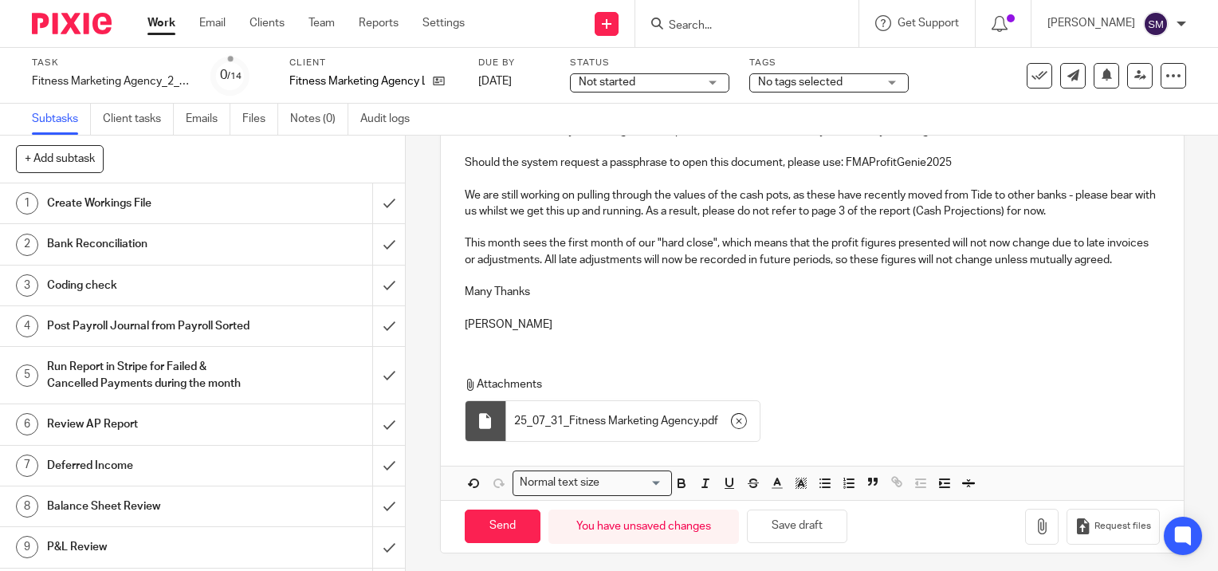
scroll to position [319, 0]
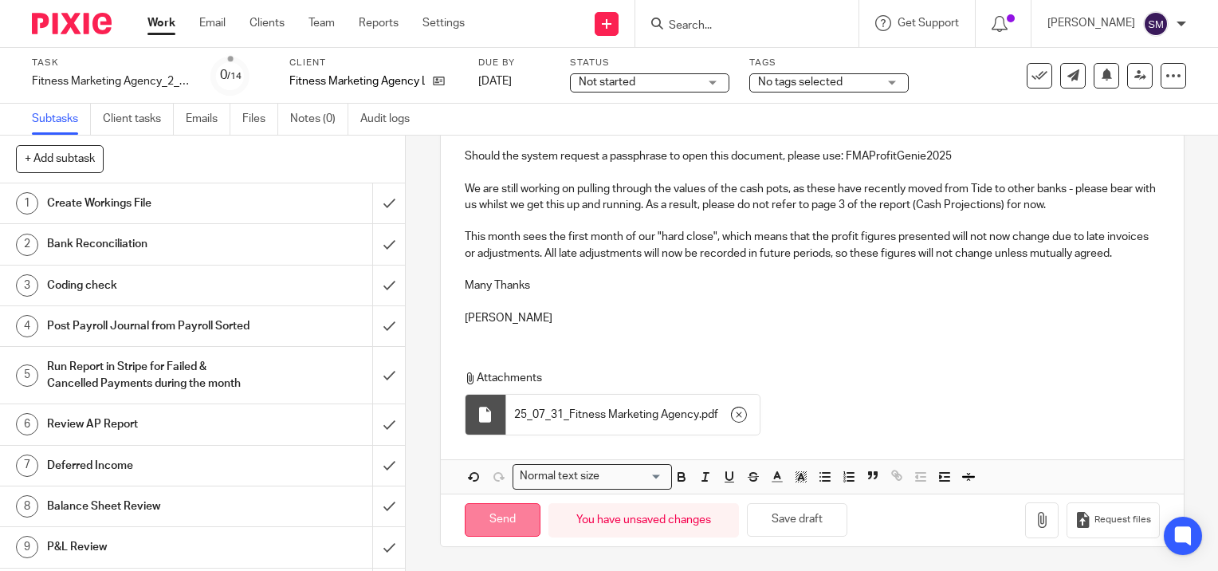
click at [493, 529] on input "Send" at bounding box center [503, 520] width 76 height 34
type input "Sent"
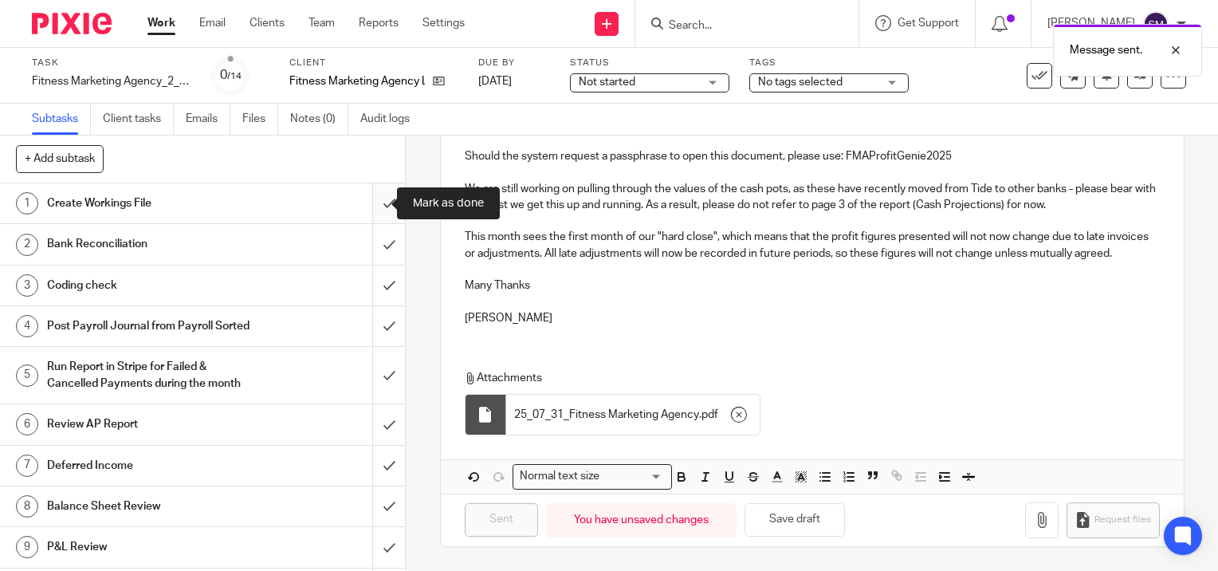
click at [371, 202] on input "submit" at bounding box center [202, 203] width 405 height 40
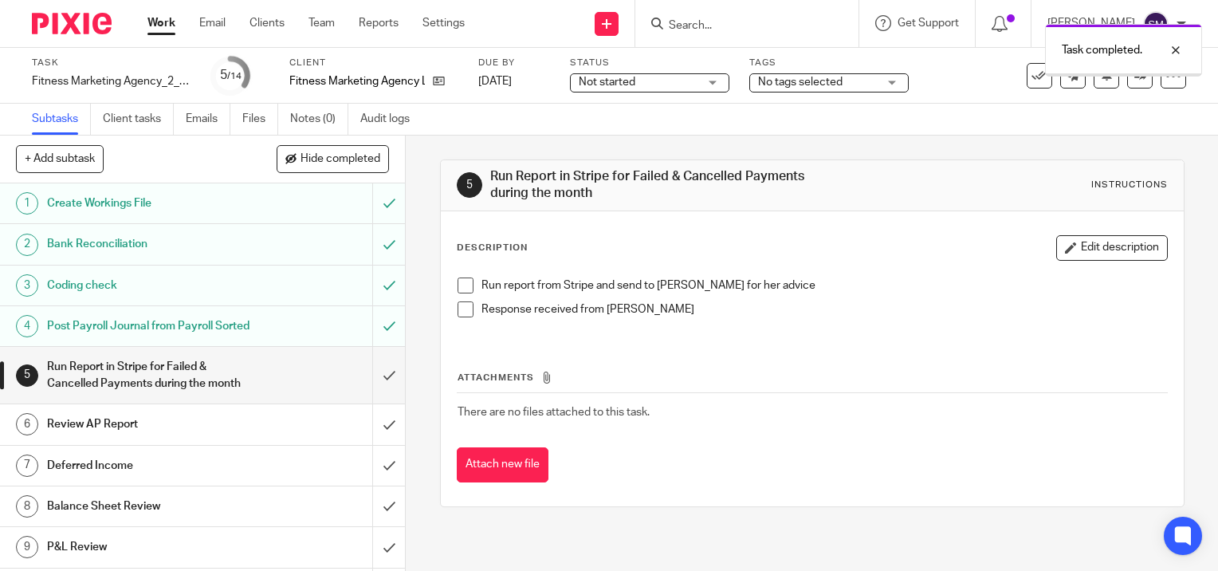
click at [371, 389] on input "submit" at bounding box center [202, 375] width 405 height 57
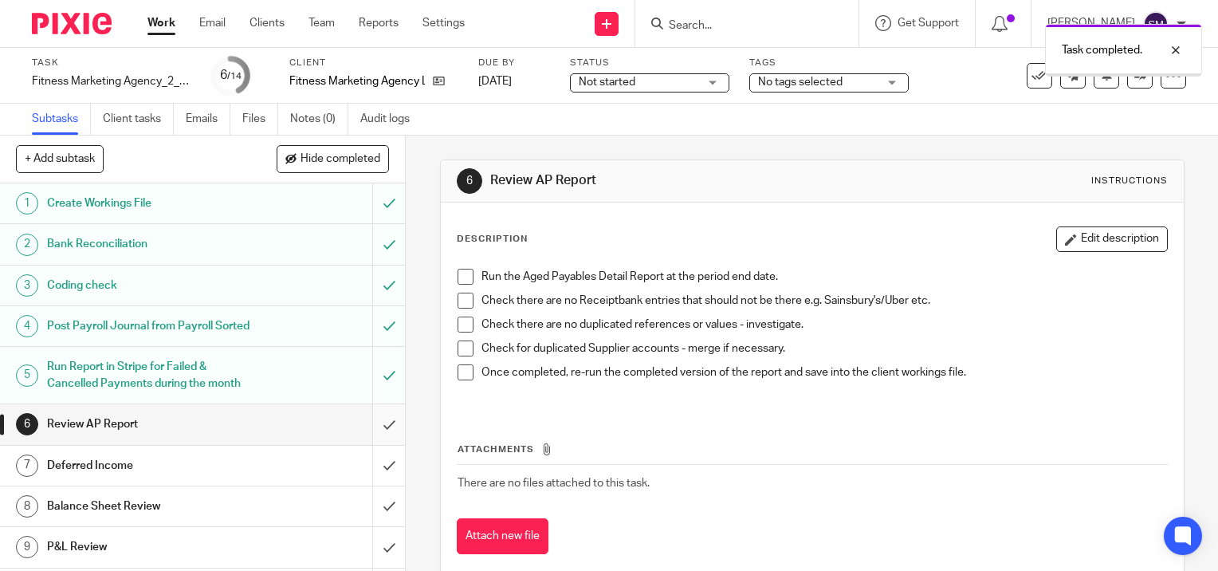
click at [370, 438] on input "submit" at bounding box center [202, 424] width 405 height 40
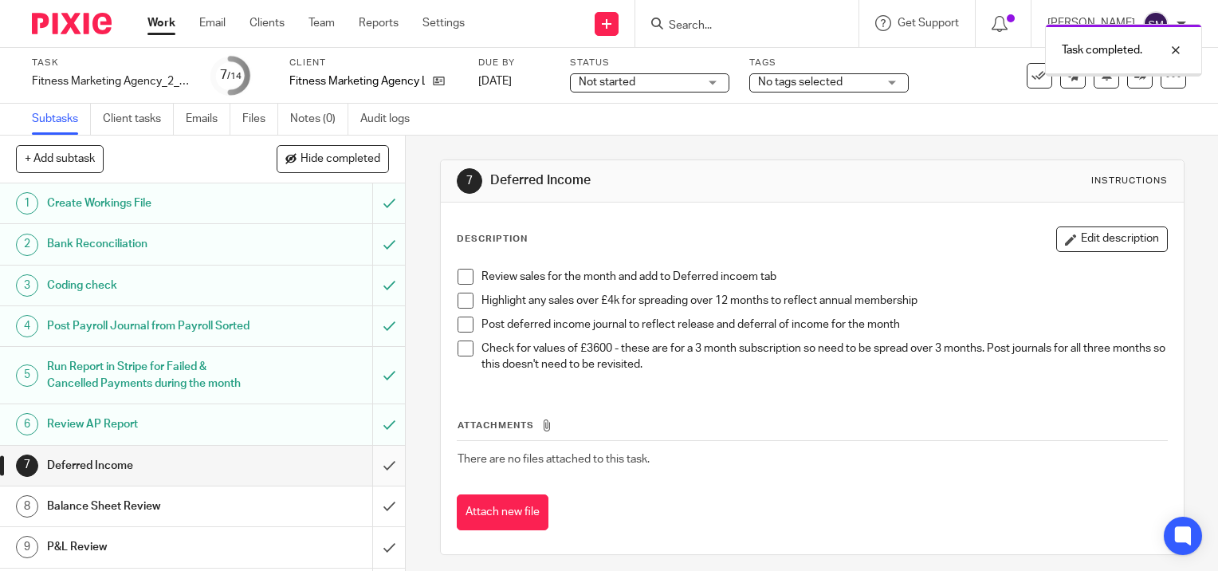
click at [372, 482] on input "submit" at bounding box center [202, 466] width 405 height 40
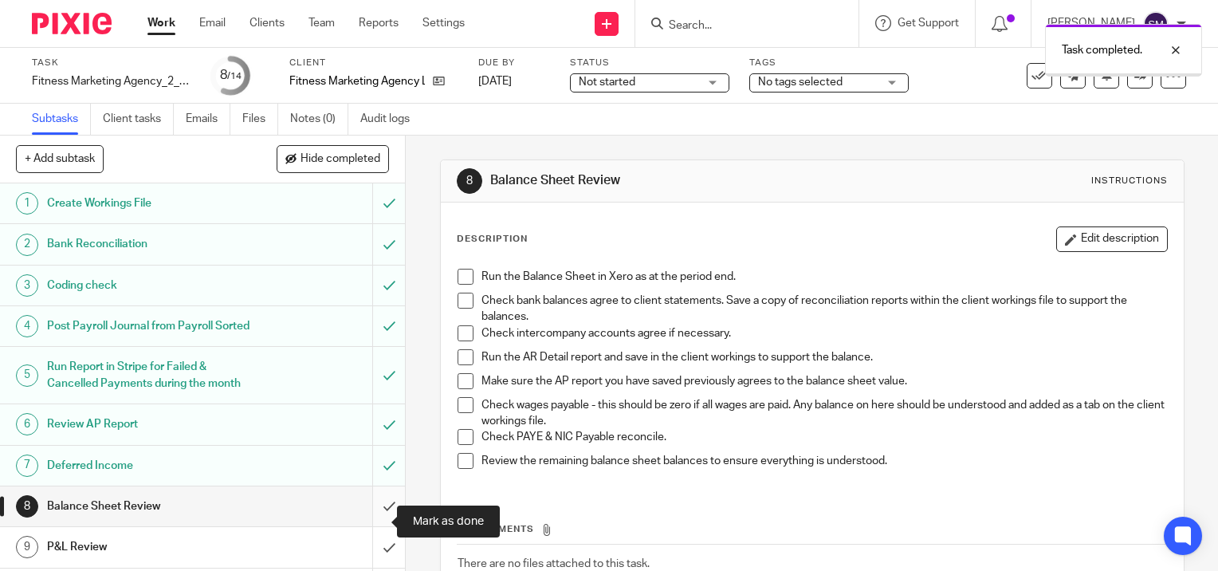
click at [370, 518] on input "submit" at bounding box center [202, 506] width 405 height 40
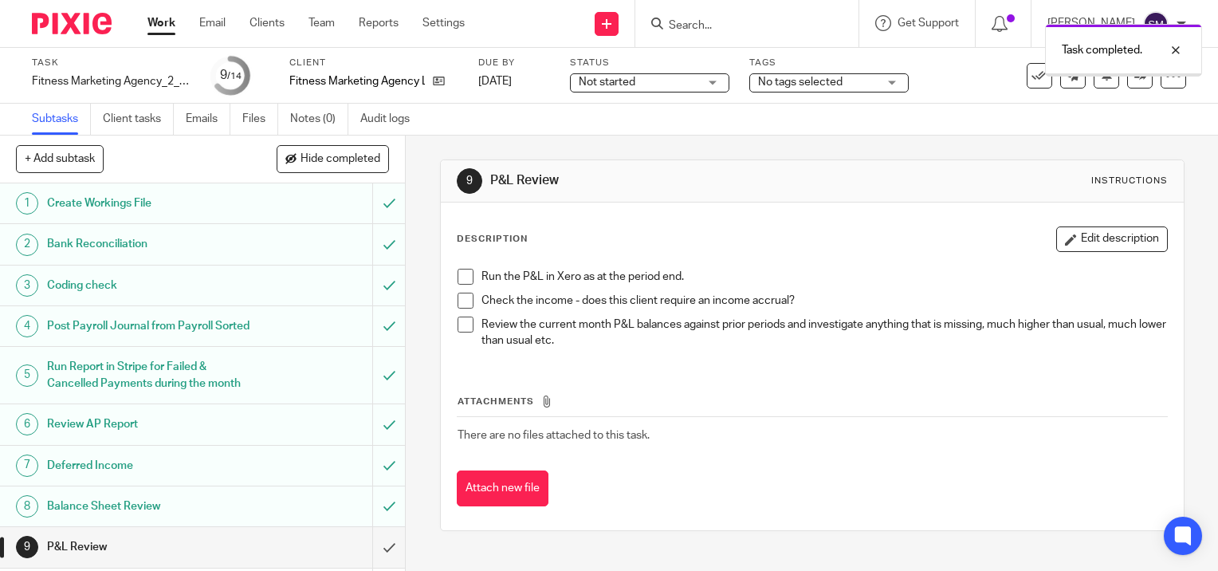
click at [373, 562] on input "submit" at bounding box center [202, 547] width 405 height 40
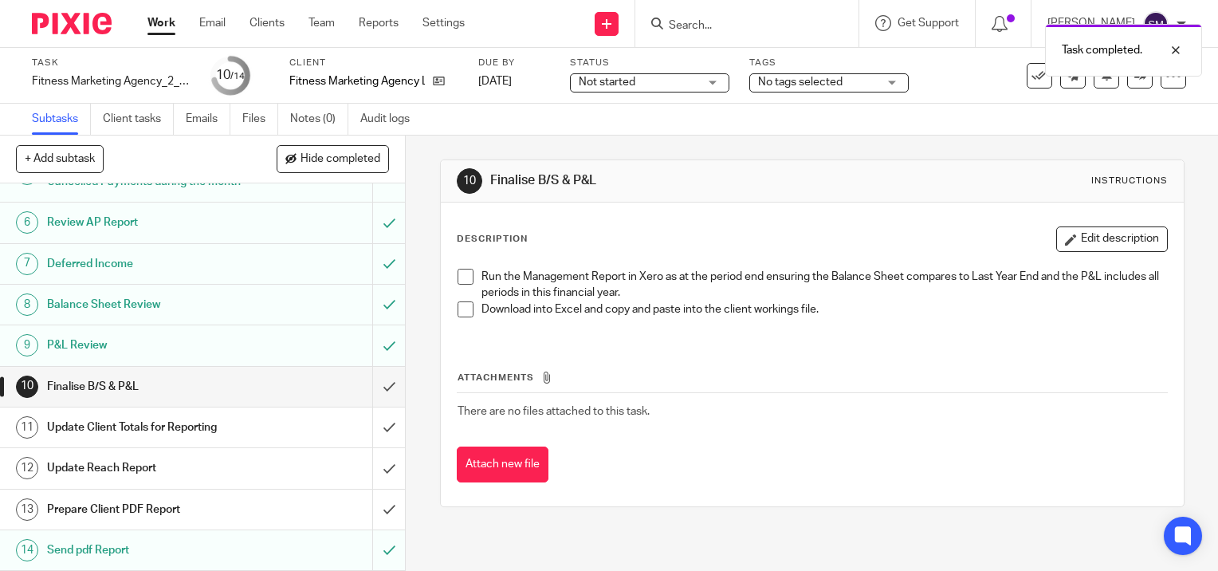
scroll to position [216, 0]
click at [372, 386] on input "submit" at bounding box center [202, 387] width 405 height 40
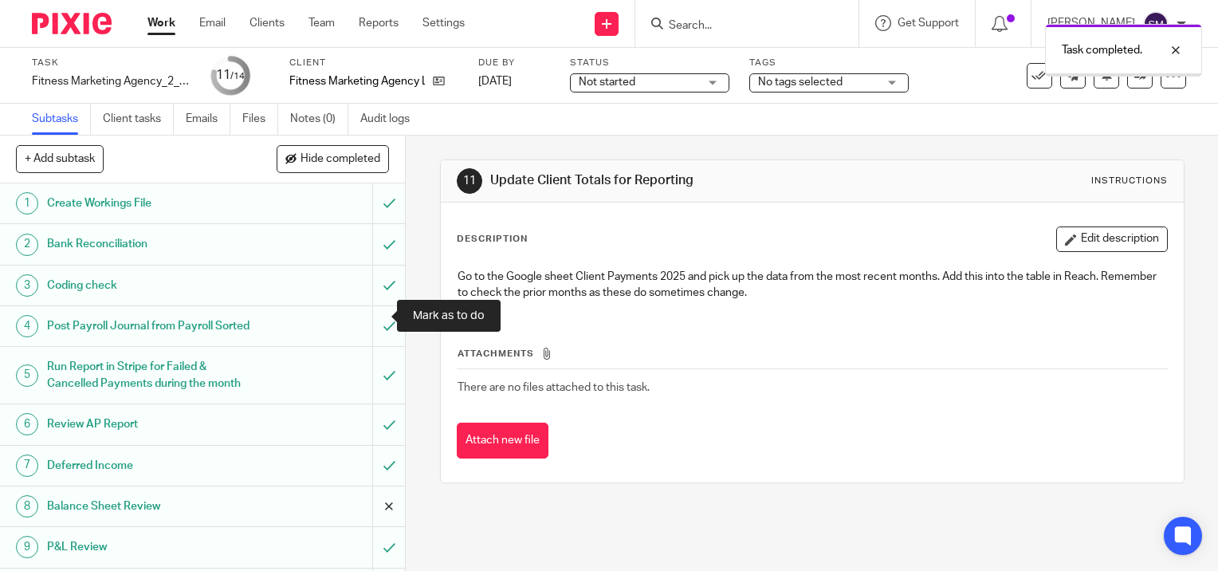
scroll to position [216, 0]
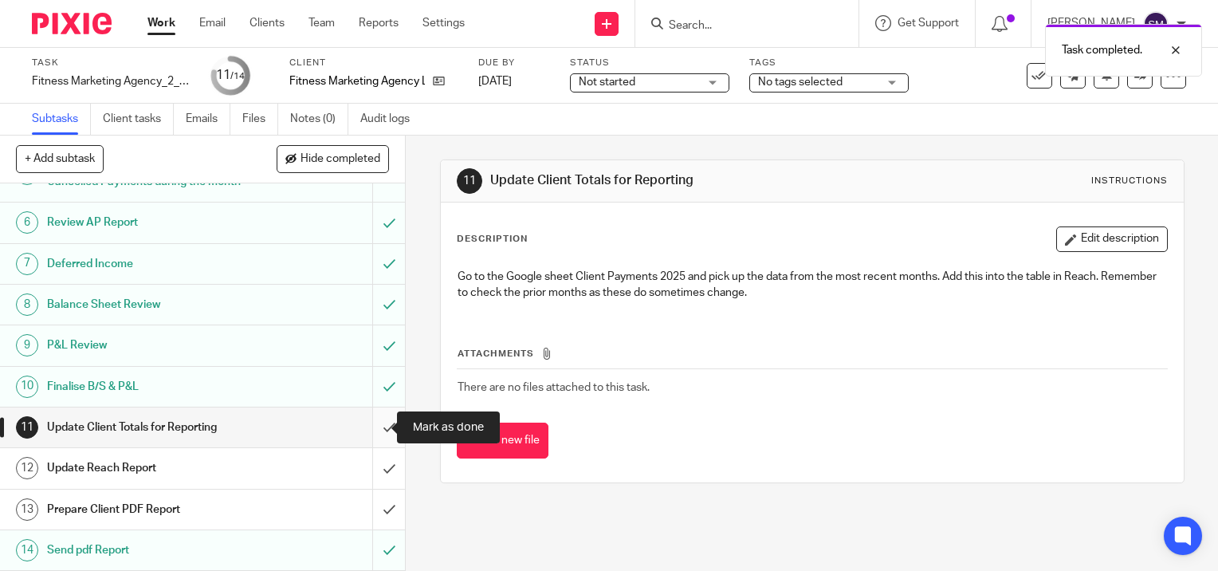
click at [368, 429] on input "submit" at bounding box center [202, 427] width 405 height 40
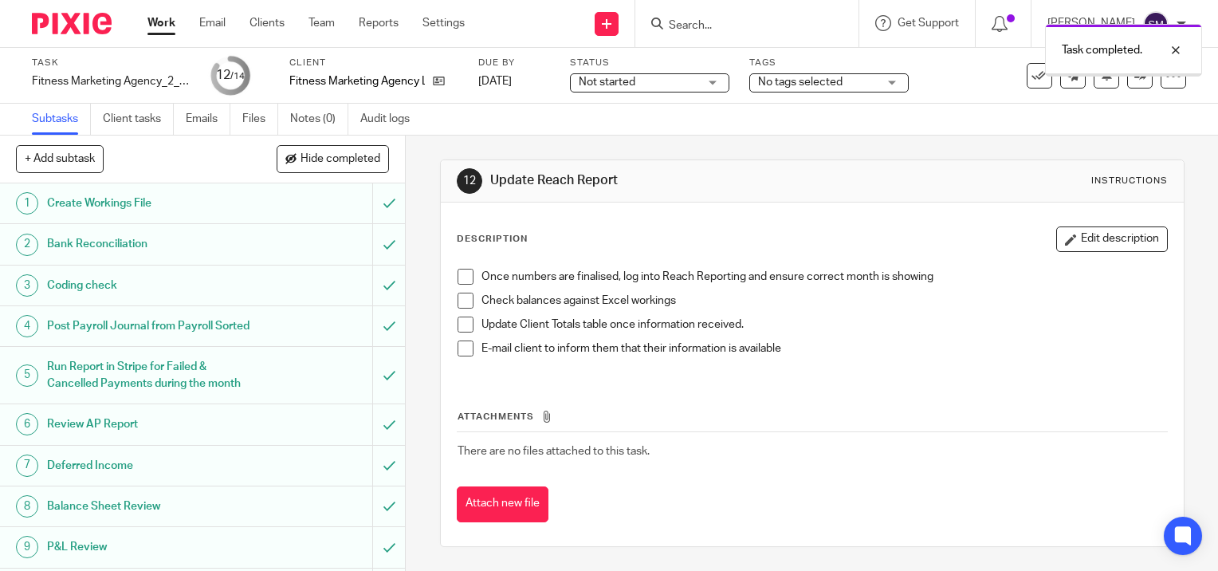
scroll to position [216, 0]
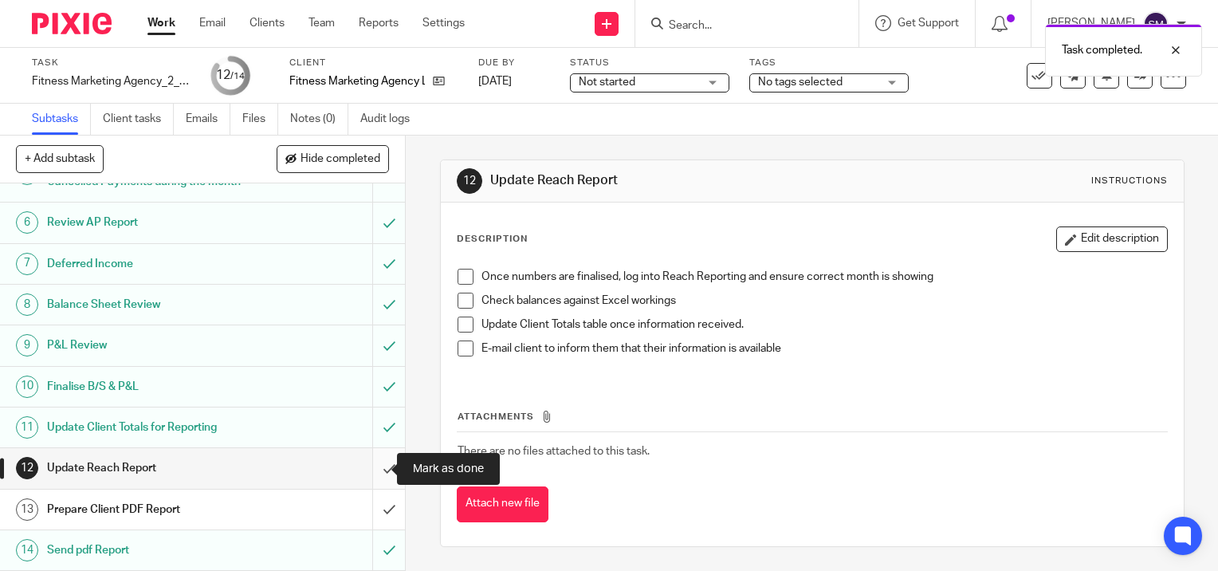
click at [370, 467] on input "submit" at bounding box center [202, 468] width 405 height 40
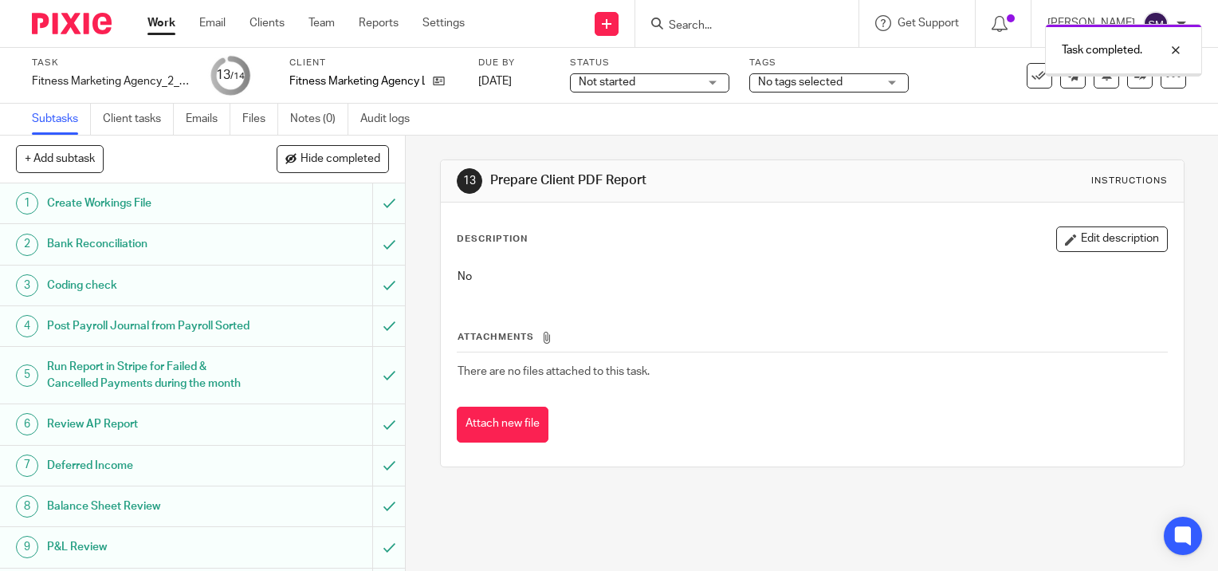
scroll to position [216, 0]
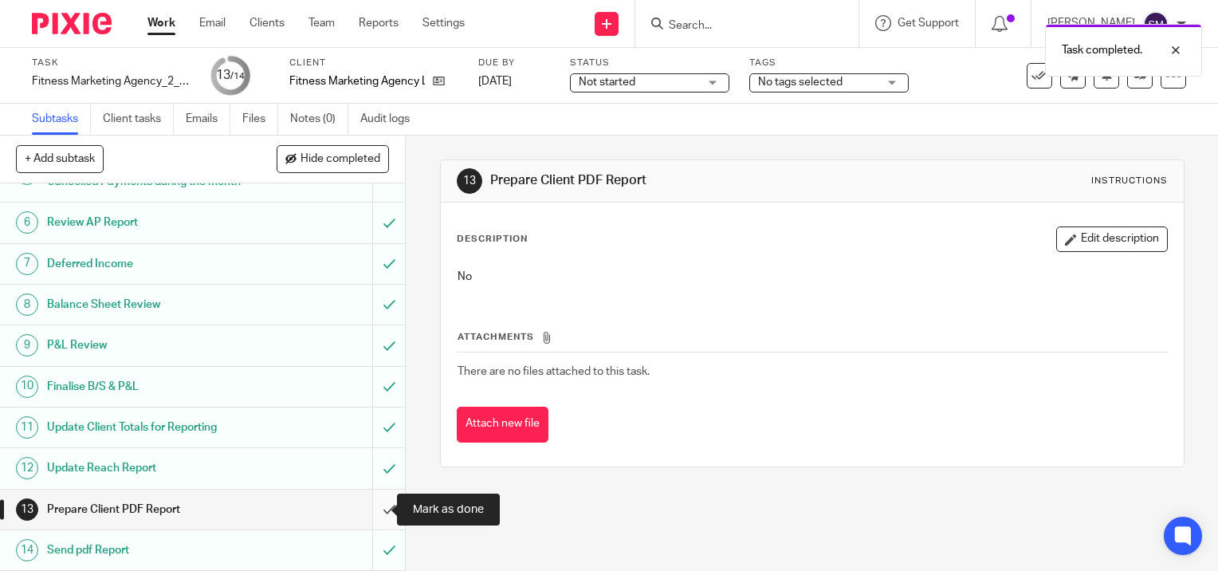
click at [375, 509] on input "submit" at bounding box center [202, 509] width 405 height 40
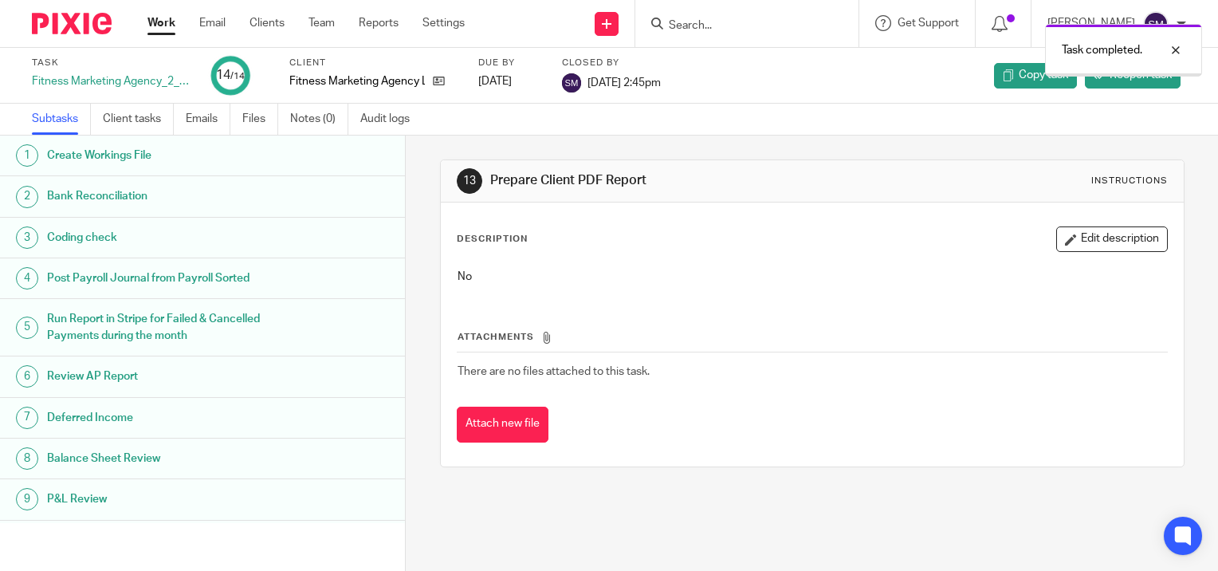
click at [164, 22] on link "Work" at bounding box center [161, 23] width 28 height 16
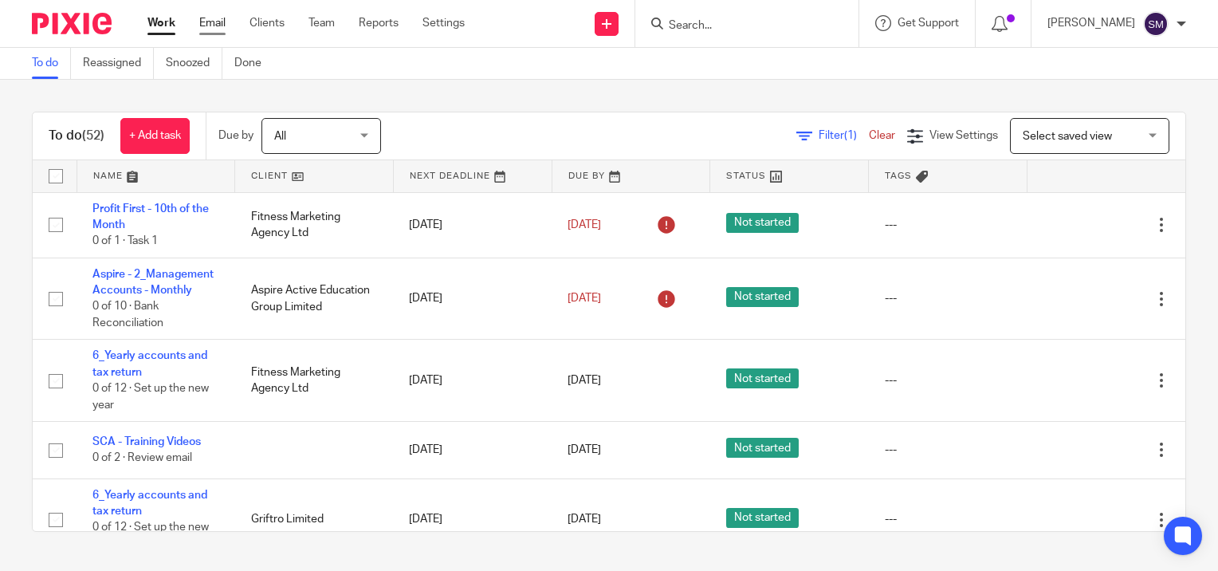
click at [210, 25] on link "Email" at bounding box center [212, 23] width 26 height 16
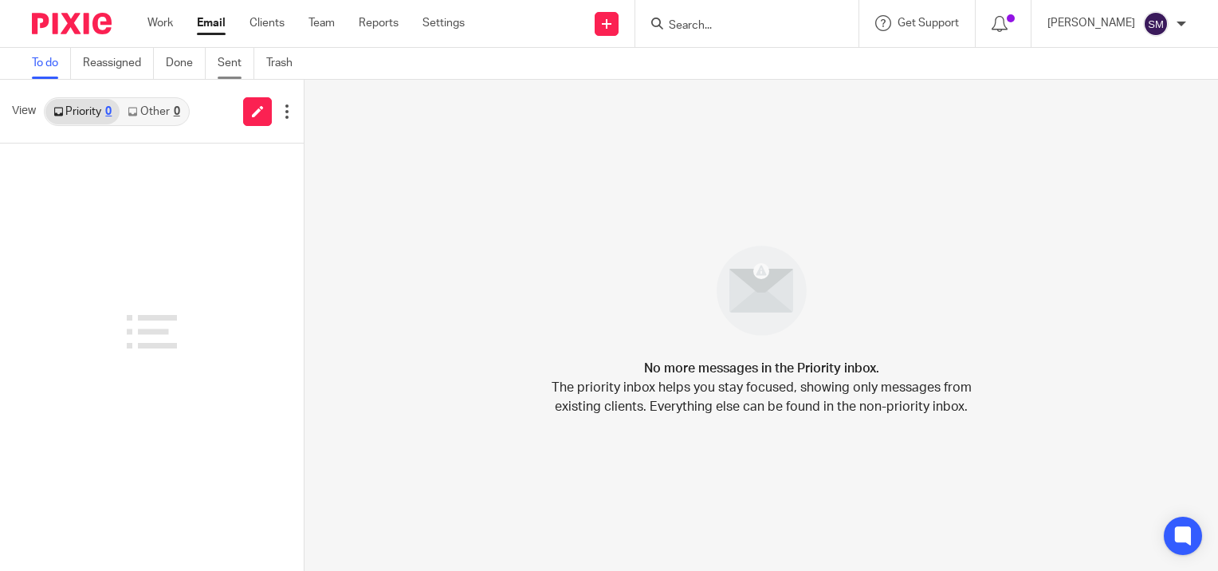
click at [239, 61] on link "Sent" at bounding box center [236, 63] width 37 height 31
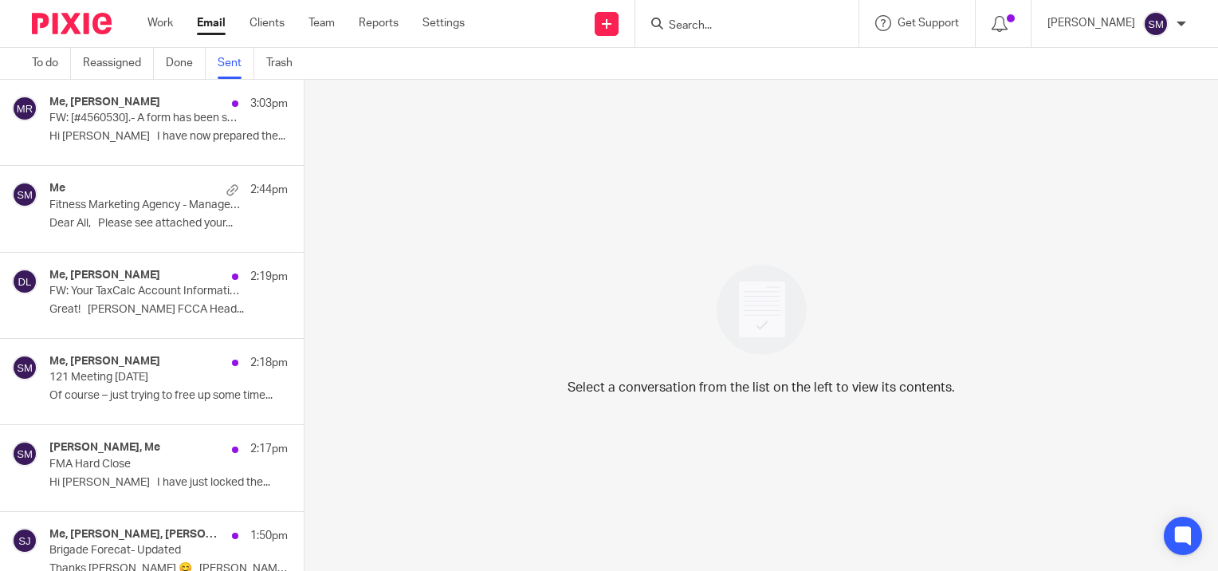
click at [151, 124] on p "FW: [#4560530].- A form has been submitted -" at bounding box center [144, 119] width 190 height 14
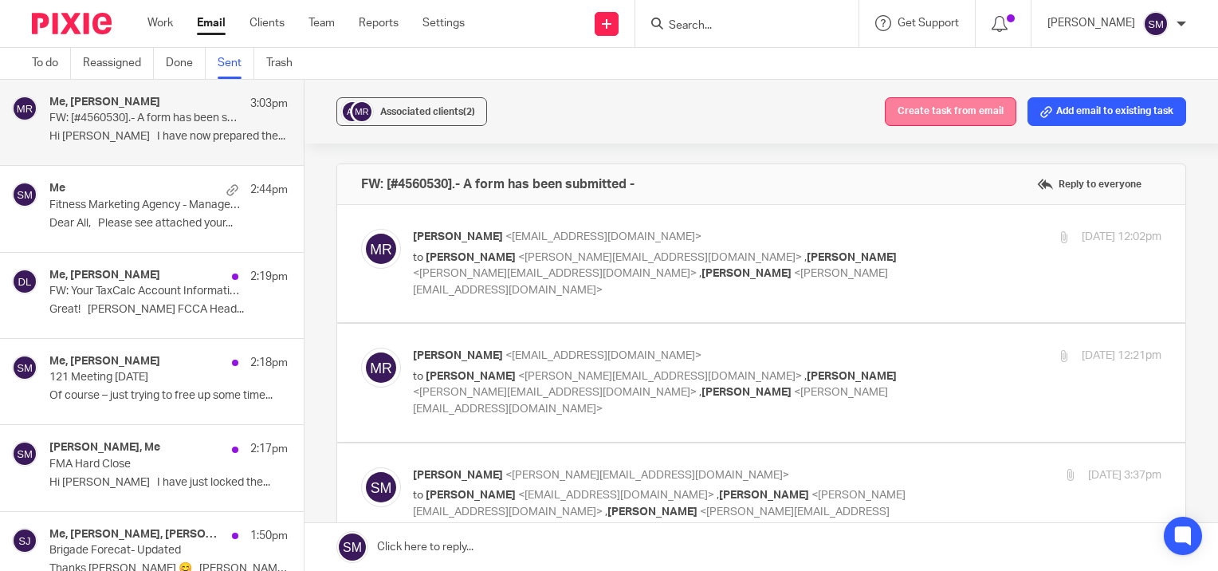
click at [937, 110] on button "Create task from email" at bounding box center [951, 111] width 132 height 29
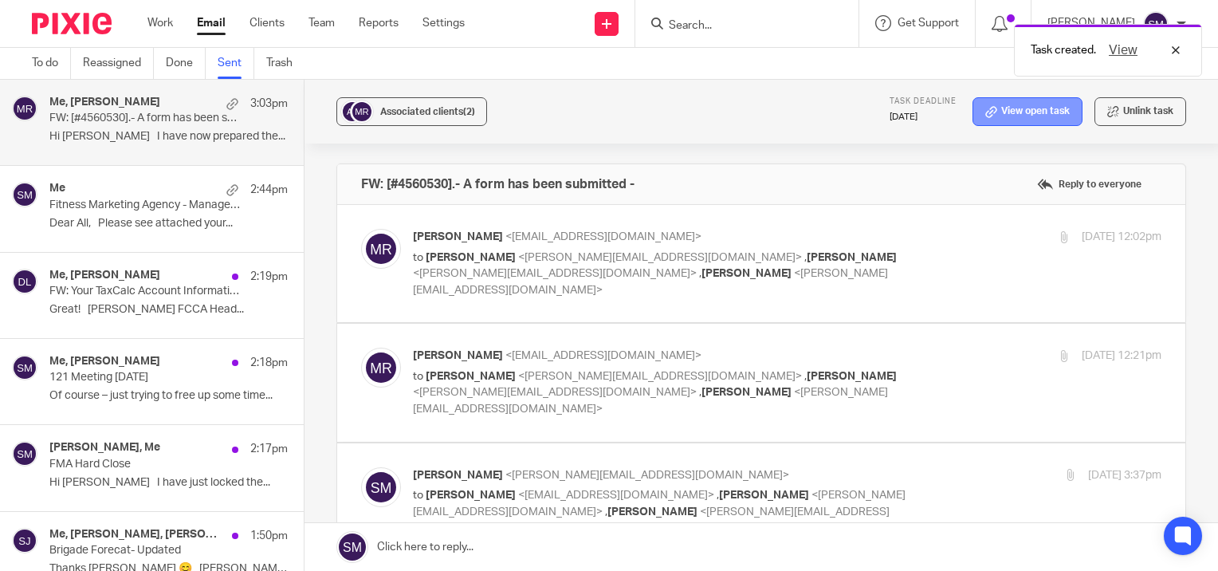
click at [1015, 105] on link "View open task" at bounding box center [1027, 111] width 110 height 29
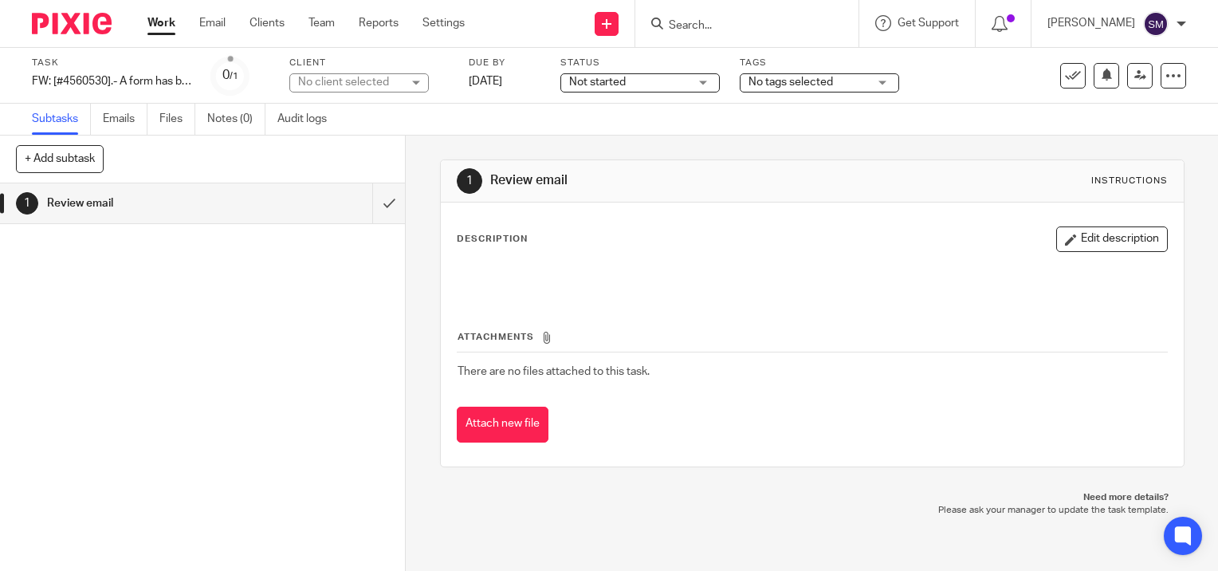
click at [320, 80] on div "No client selected" at bounding box center [350, 82] width 104 height 16
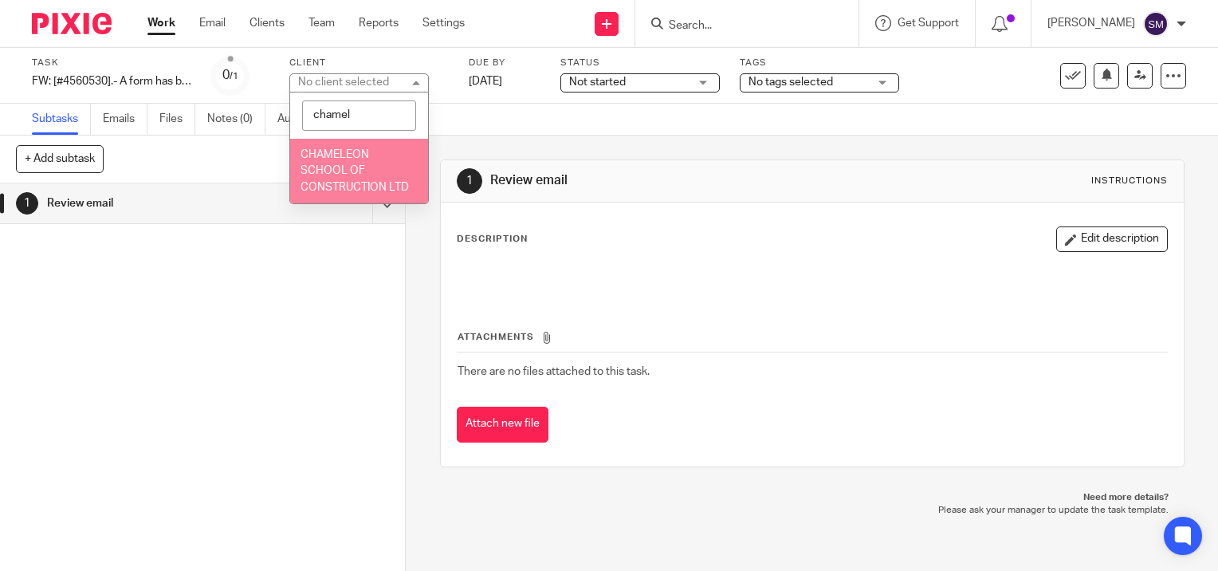
type input "chamel"
click at [352, 182] on li "CHAMELEON SCHOOL OF CONSTRUCTION LTD" at bounding box center [359, 171] width 138 height 65
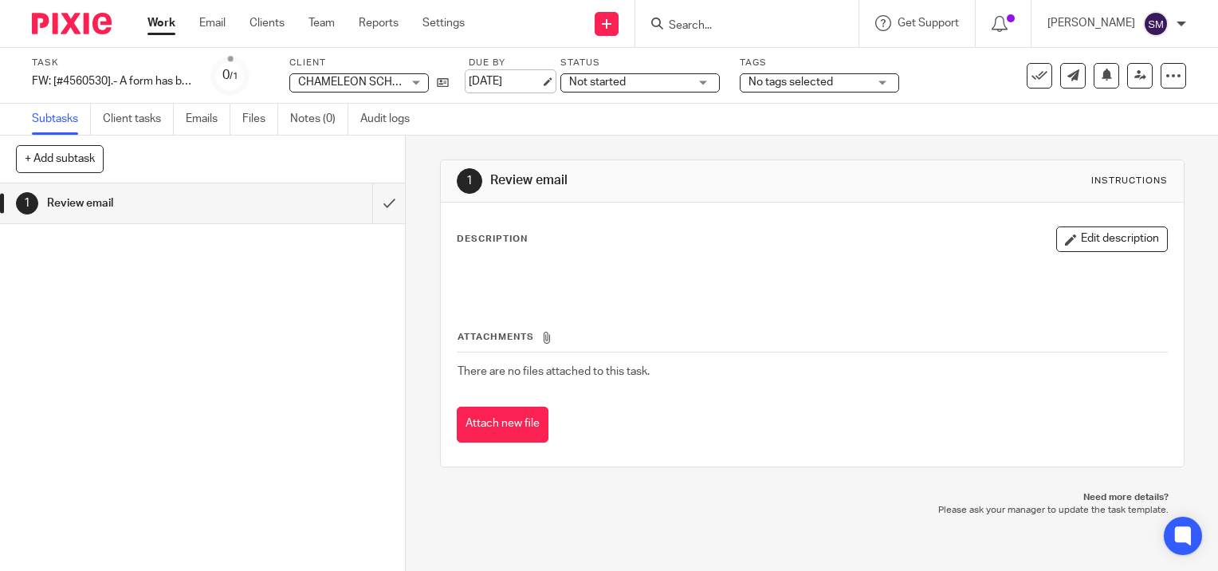
click at [540, 80] on link "[DATE]" at bounding box center [505, 81] width 72 height 17
click at [316, 121] on link "Notes (0)" at bounding box center [319, 119] width 58 height 31
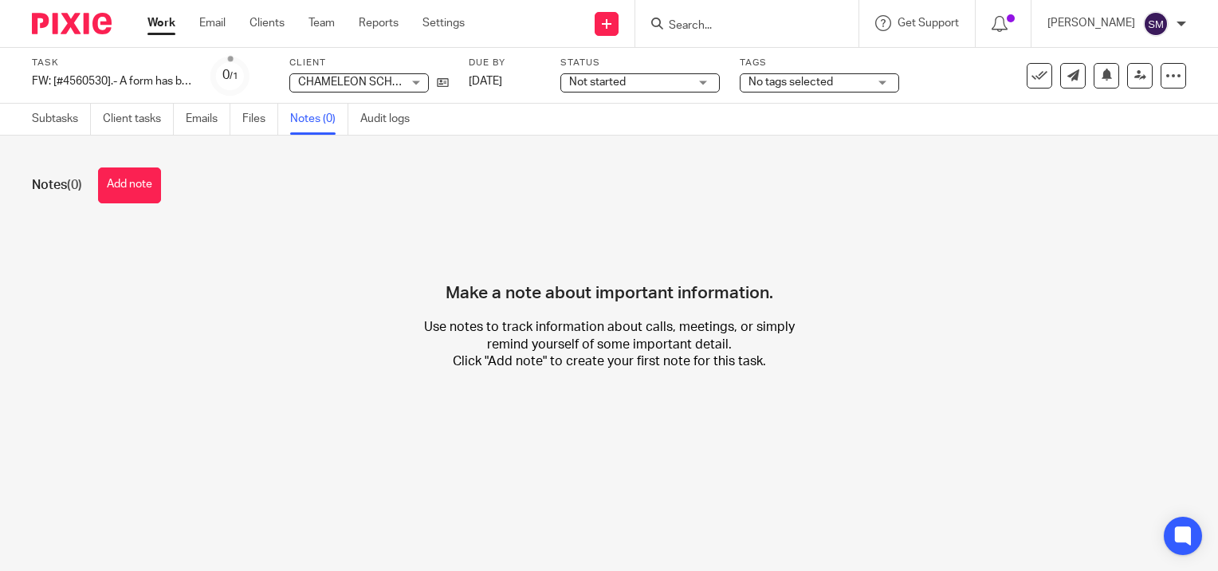
click at [96, 188] on div "Notes (0) Add note" at bounding box center [609, 185] width 1154 height 36
click at [112, 188] on button "Add note" at bounding box center [129, 185] width 63 height 36
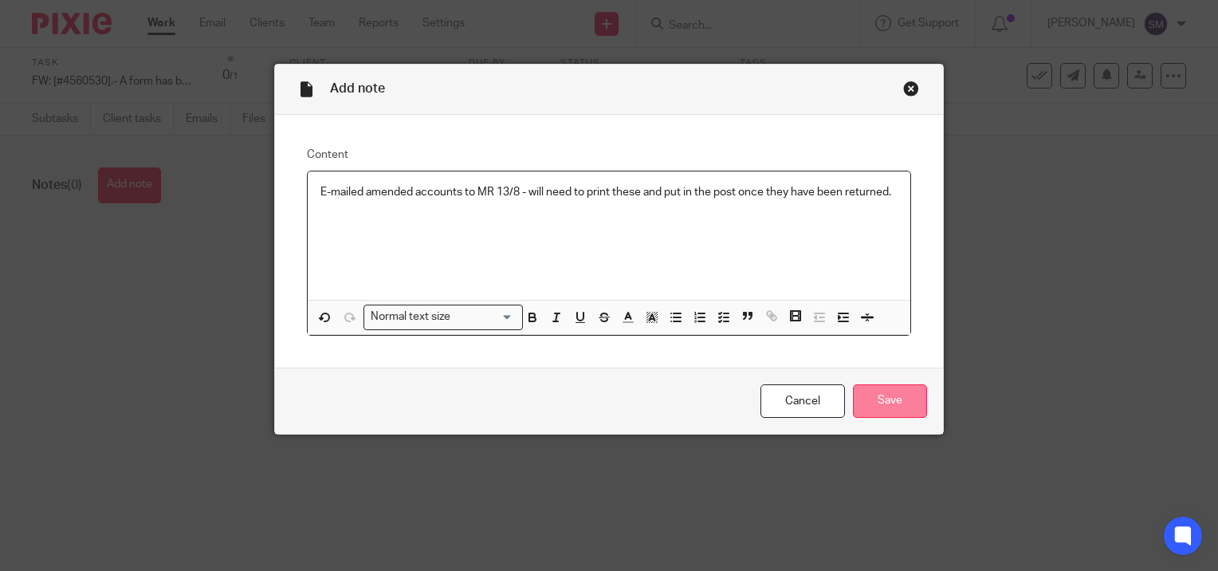
click at [896, 406] on input "Save" at bounding box center [890, 401] width 74 height 34
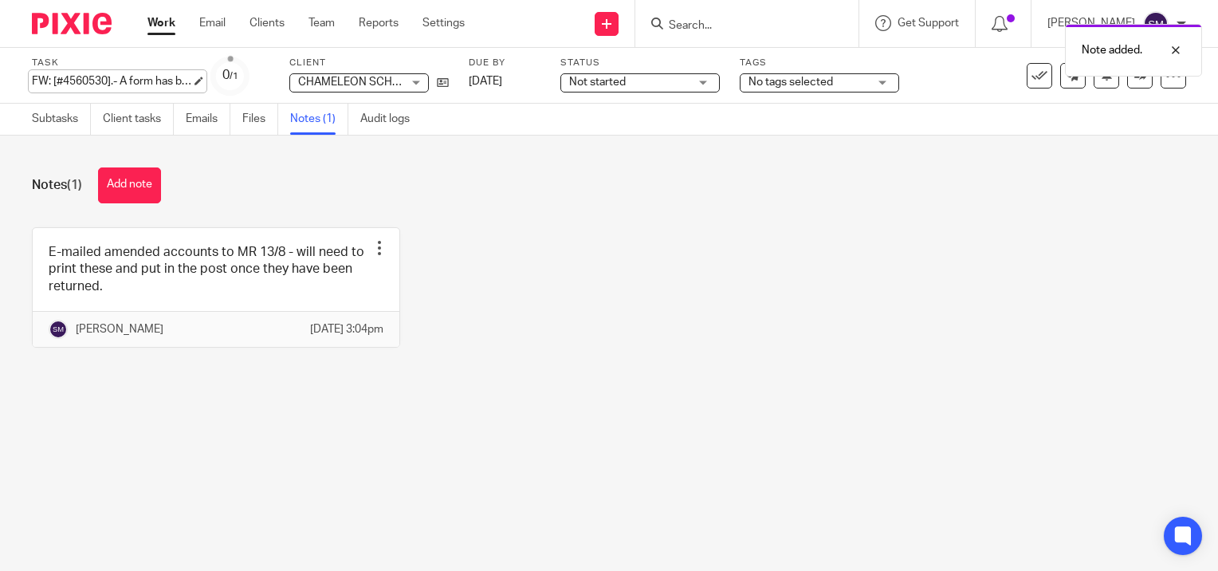
click at [140, 80] on div "FW: [#4560530].- A form has been submitted - Save FW: [#4560530].- A form has b…" at bounding box center [111, 81] width 159 height 16
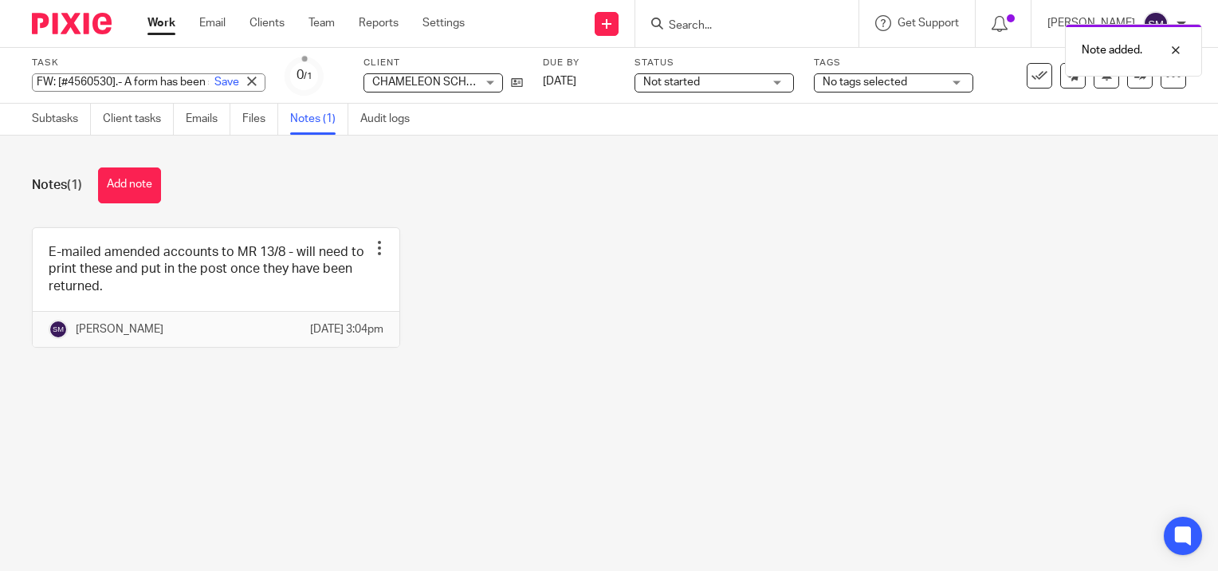
click at [140, 80] on input "FW: [#4560530].- A form has been submitted -" at bounding box center [149, 82] width 234 height 18
type input "Chameleon Annuals Refile"
click at [293, 172] on div "Notes (1) Add note" at bounding box center [609, 185] width 1154 height 36
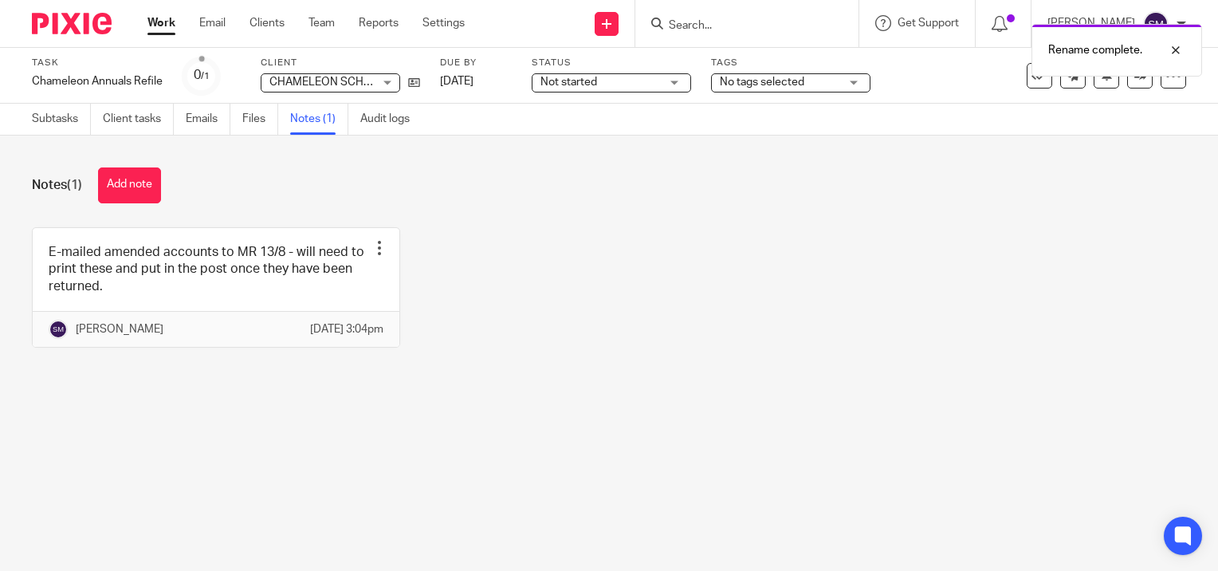
click at [164, 18] on link "Work" at bounding box center [161, 23] width 28 height 16
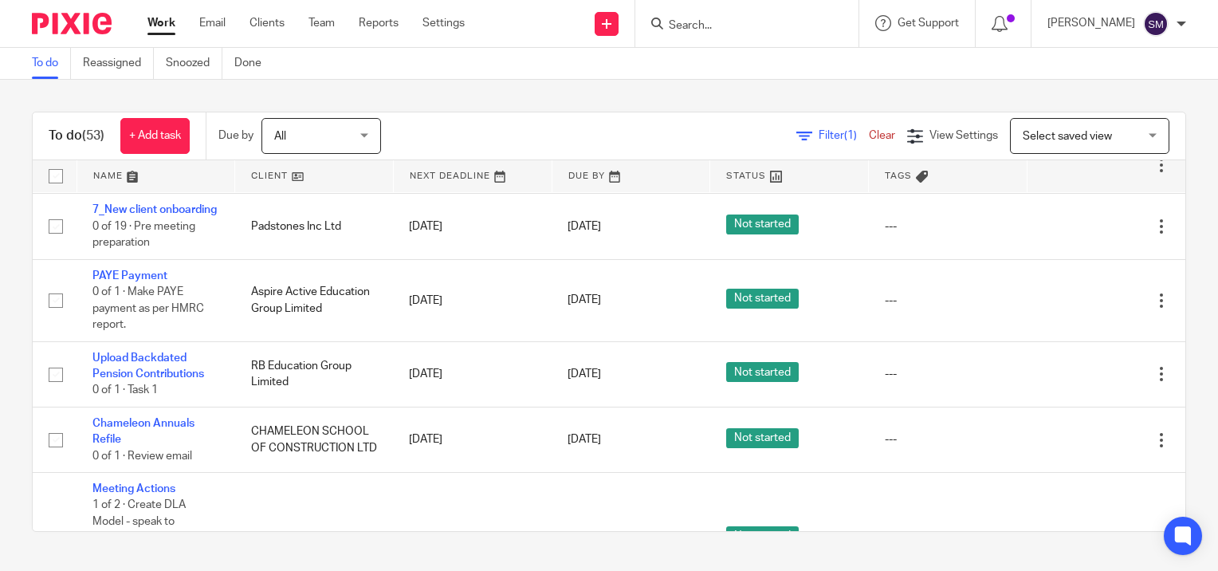
scroll to position [1993, 0]
